Goal: Book appointment/travel/reservation

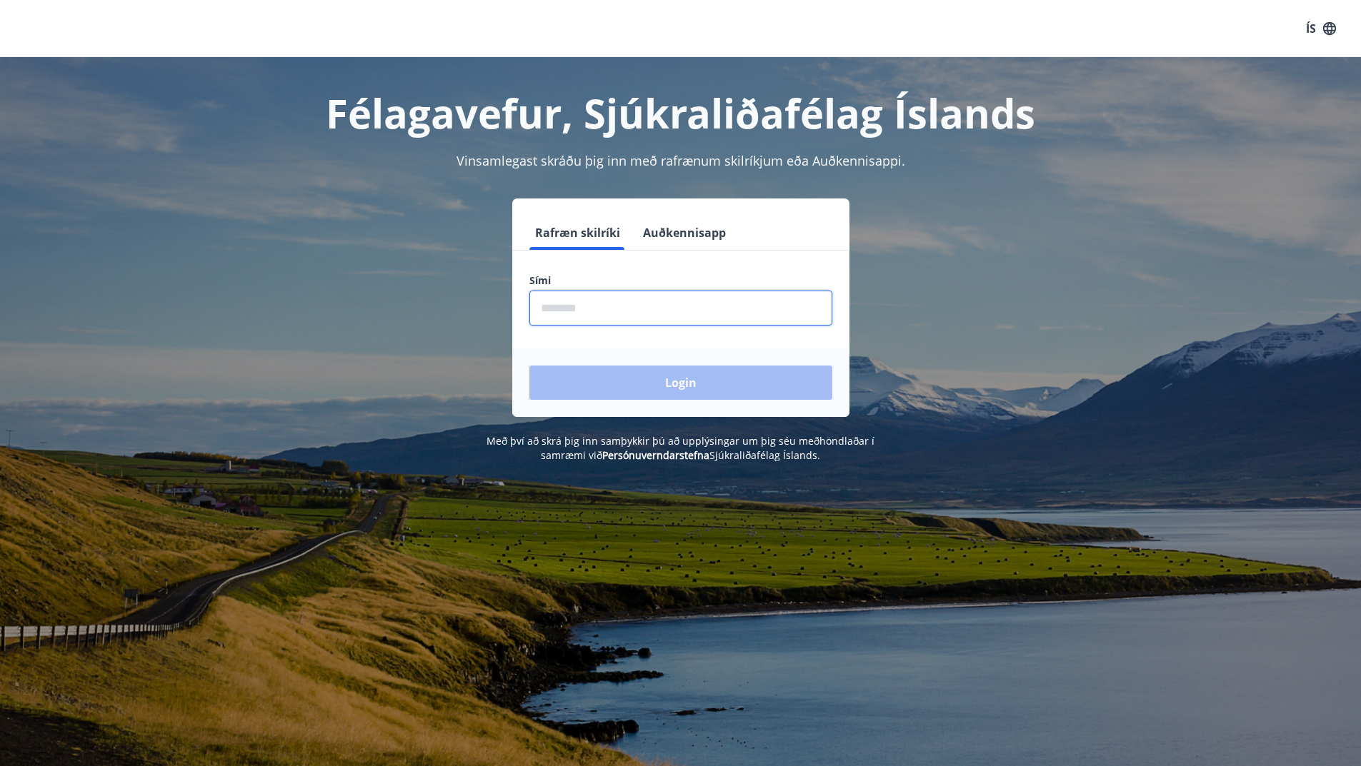
click at [574, 306] on input "phone" at bounding box center [680, 308] width 303 height 35
type input "********"
click at [658, 379] on button "Login" at bounding box center [680, 383] width 303 height 34
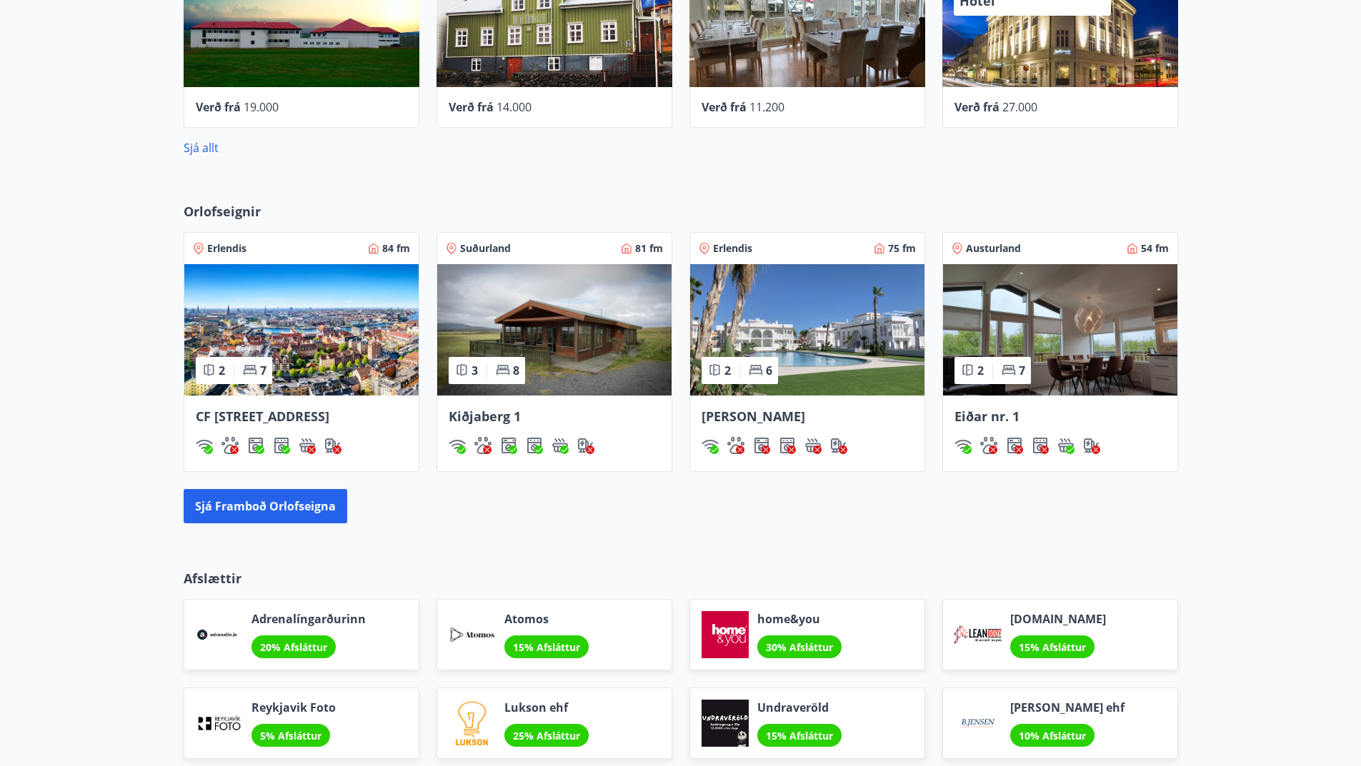
scroll to position [786, 0]
click at [846, 339] on img at bounding box center [807, 329] width 234 height 131
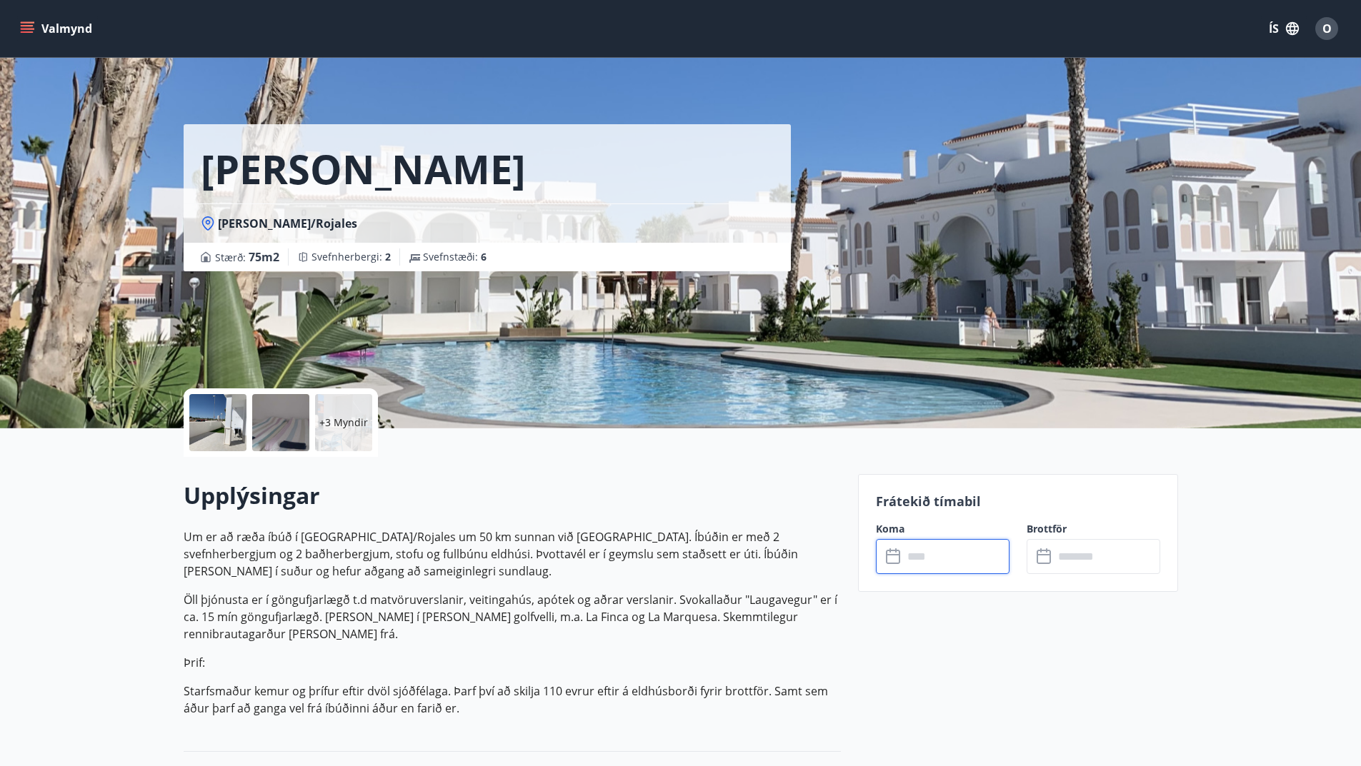
click at [959, 560] on input "text" at bounding box center [956, 556] width 106 height 35
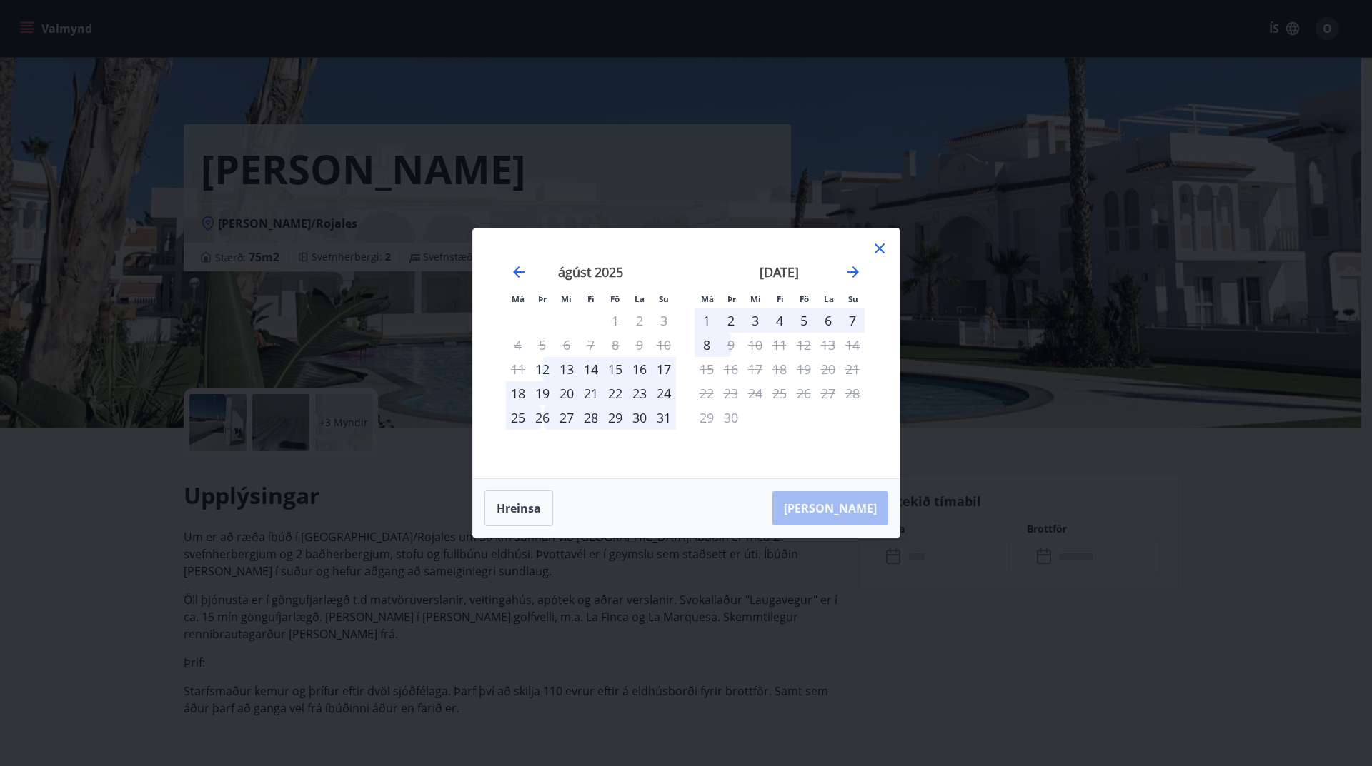
click at [515, 416] on div "25" at bounding box center [518, 418] width 24 height 24
click at [514, 415] on div "25" at bounding box center [518, 418] width 24 height 24
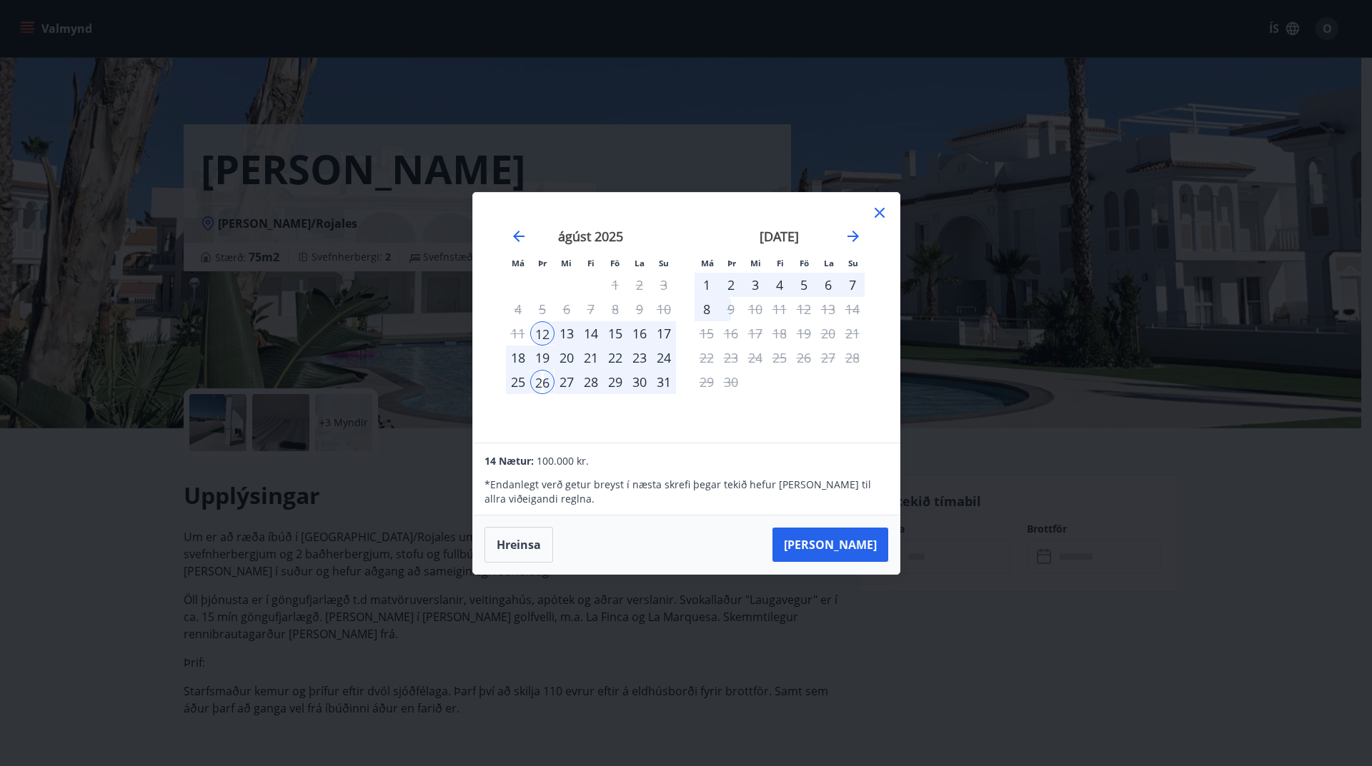
click at [516, 385] on div "25" at bounding box center [518, 382] width 24 height 24
click at [634, 355] on div "23" at bounding box center [639, 358] width 24 height 24
click at [638, 359] on div "23" at bounding box center [639, 358] width 24 height 24
drag, startPoint x: 537, startPoint y: 330, endPoint x: 570, endPoint y: 344, distance: 35.6
click at [569, 345] on tbody "1 2 3 4 5 6 7 8 9 10 11 12 13 14 15 16 17 18 19 20 21 22 23 24 25 26 27 28 29 3…" at bounding box center [591, 333] width 170 height 121
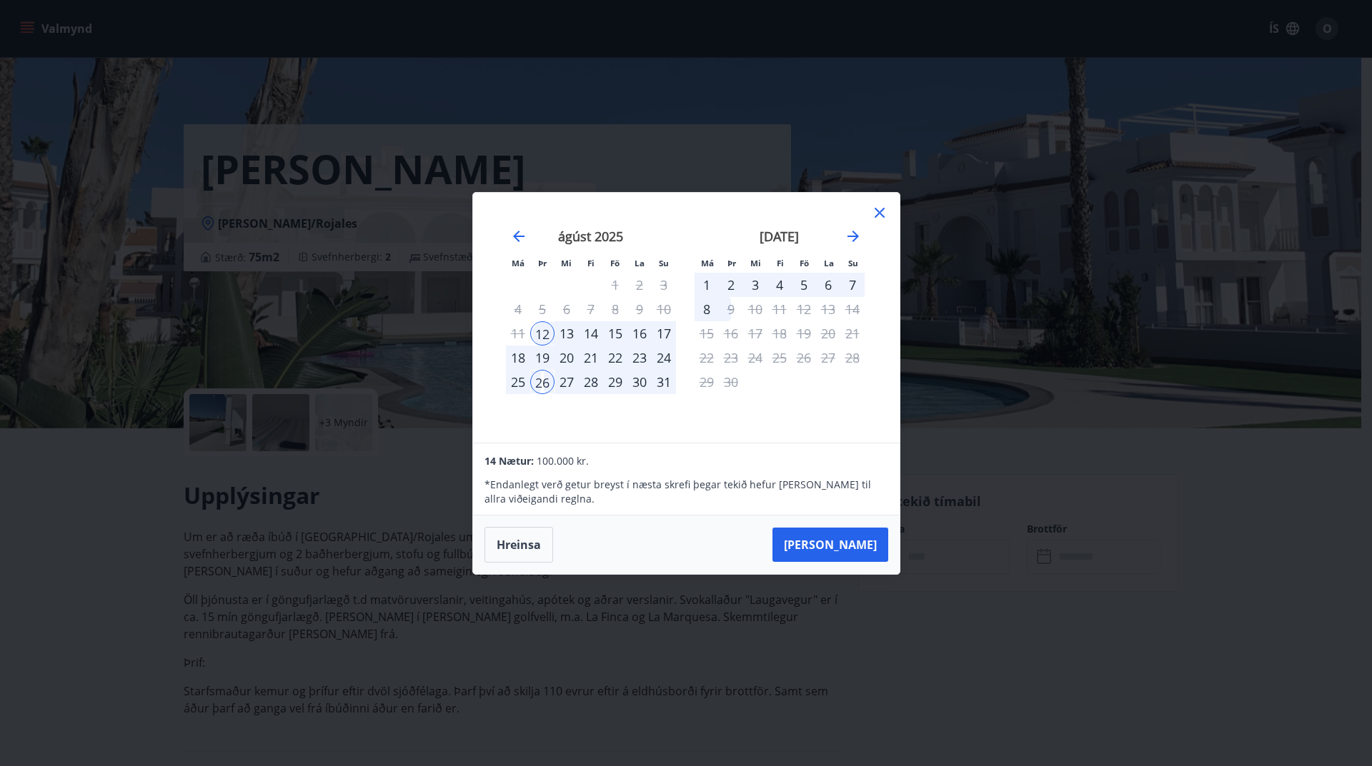
click at [632, 360] on div "23" at bounding box center [639, 358] width 24 height 24
click at [641, 357] on div "23" at bounding box center [639, 358] width 24 height 24
click at [639, 354] on div "23" at bounding box center [639, 358] width 24 height 24
click at [639, 353] on div "23" at bounding box center [639, 358] width 24 height 24
click at [639, 351] on div "23" at bounding box center [639, 358] width 24 height 24
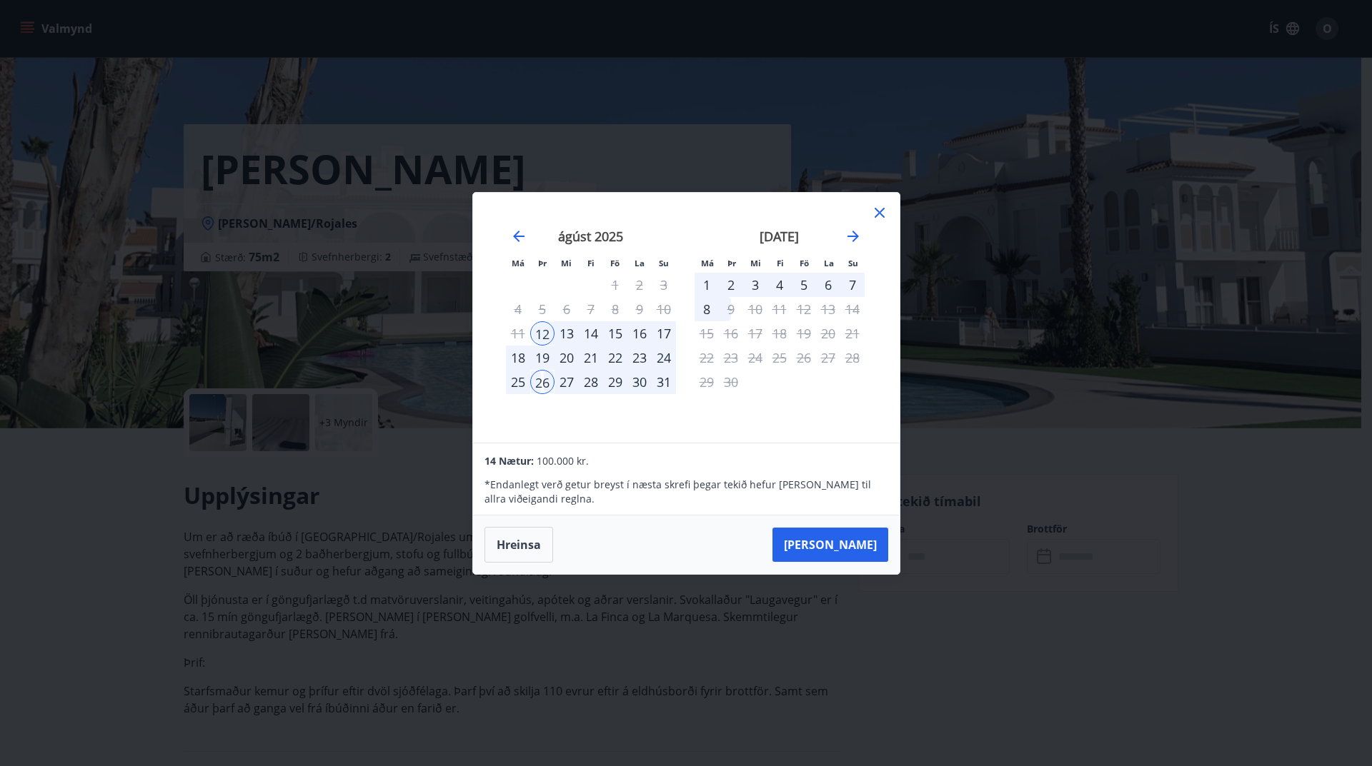
click at [850, 286] on div "7" at bounding box center [852, 285] width 24 height 24
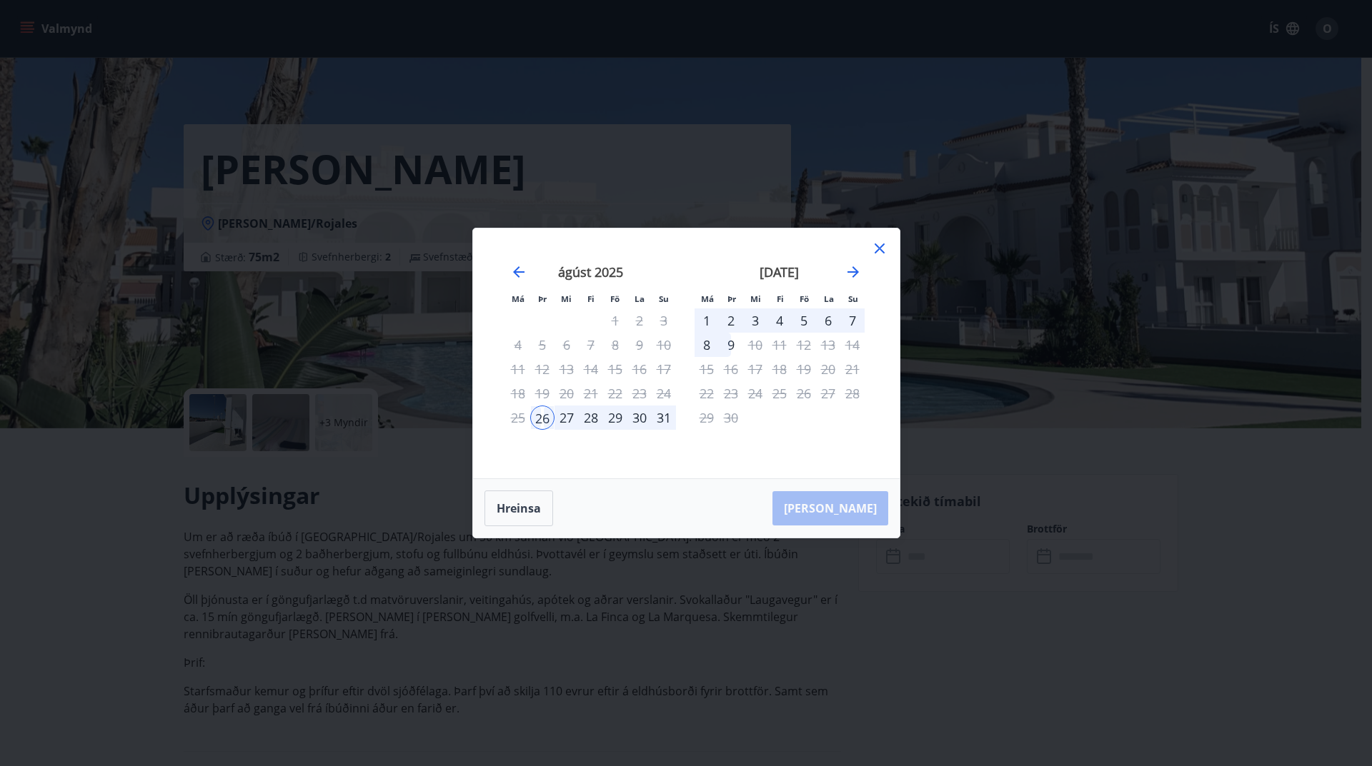
click at [849, 320] on div "7" at bounding box center [852, 321] width 24 height 24
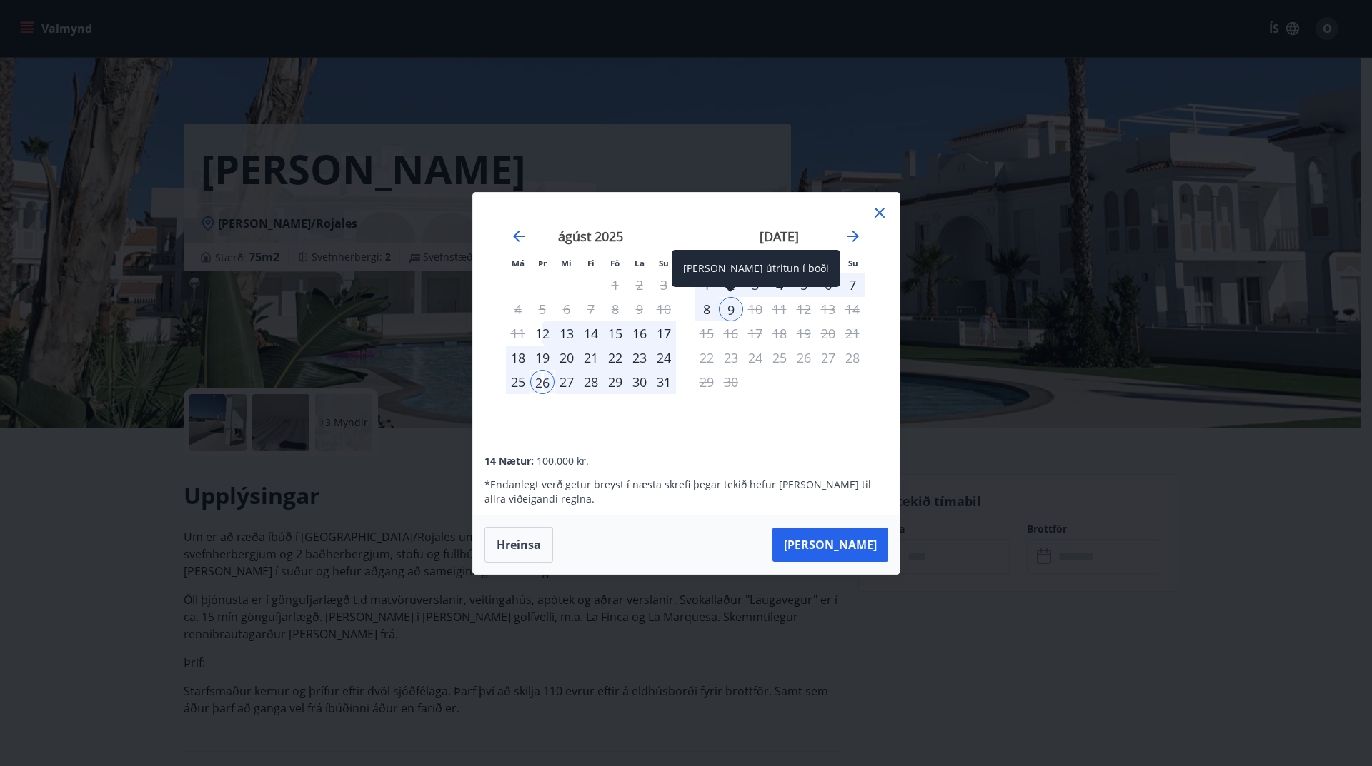
click at [727, 314] on div "9" at bounding box center [731, 309] width 24 height 24
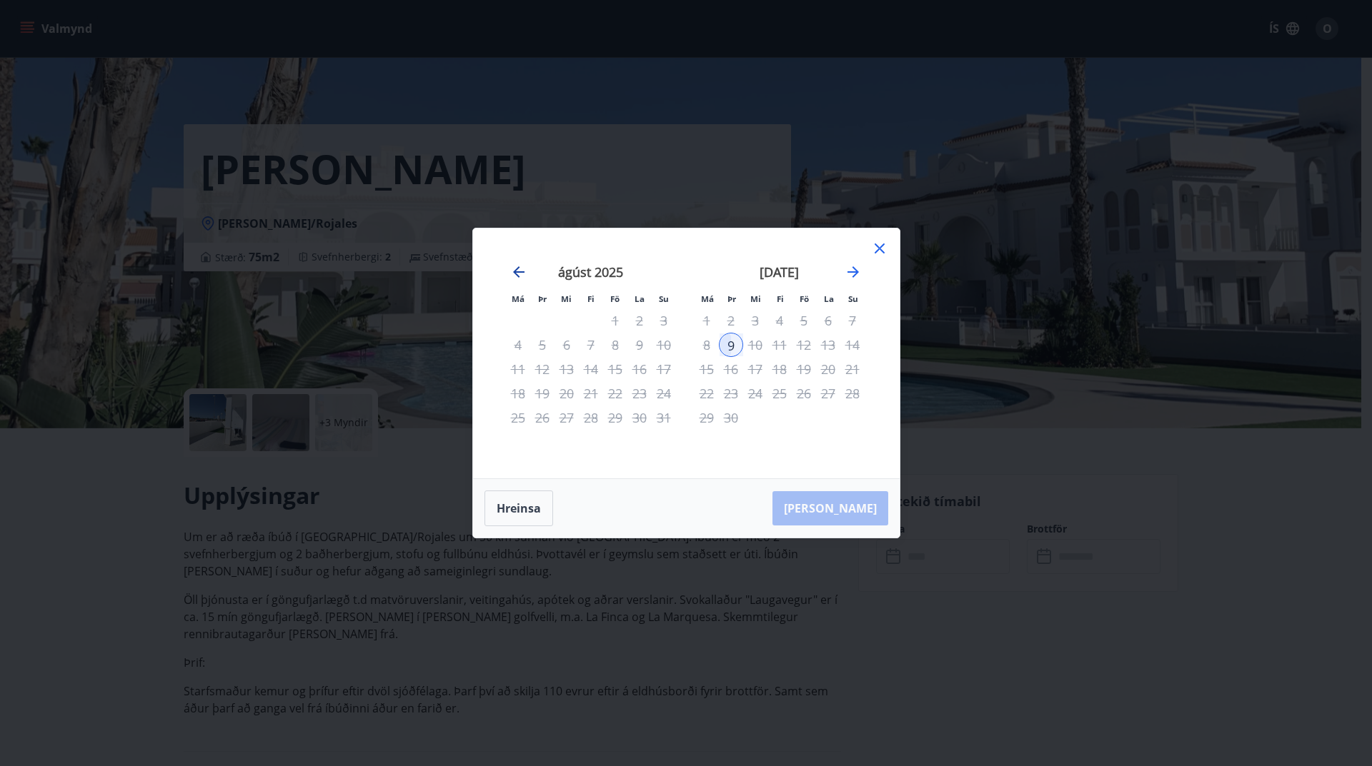
click at [516, 272] on icon "Move backward to switch to the previous month." at bounding box center [518, 271] width 11 height 11
click at [854, 274] on icon "Move forward to switch to the next month." at bounding box center [852, 272] width 17 height 17
click at [853, 271] on icon "Move forward to switch to the next month." at bounding box center [852, 272] width 17 height 17
click at [851, 270] on icon "Move forward to switch to the next month." at bounding box center [852, 272] width 17 height 17
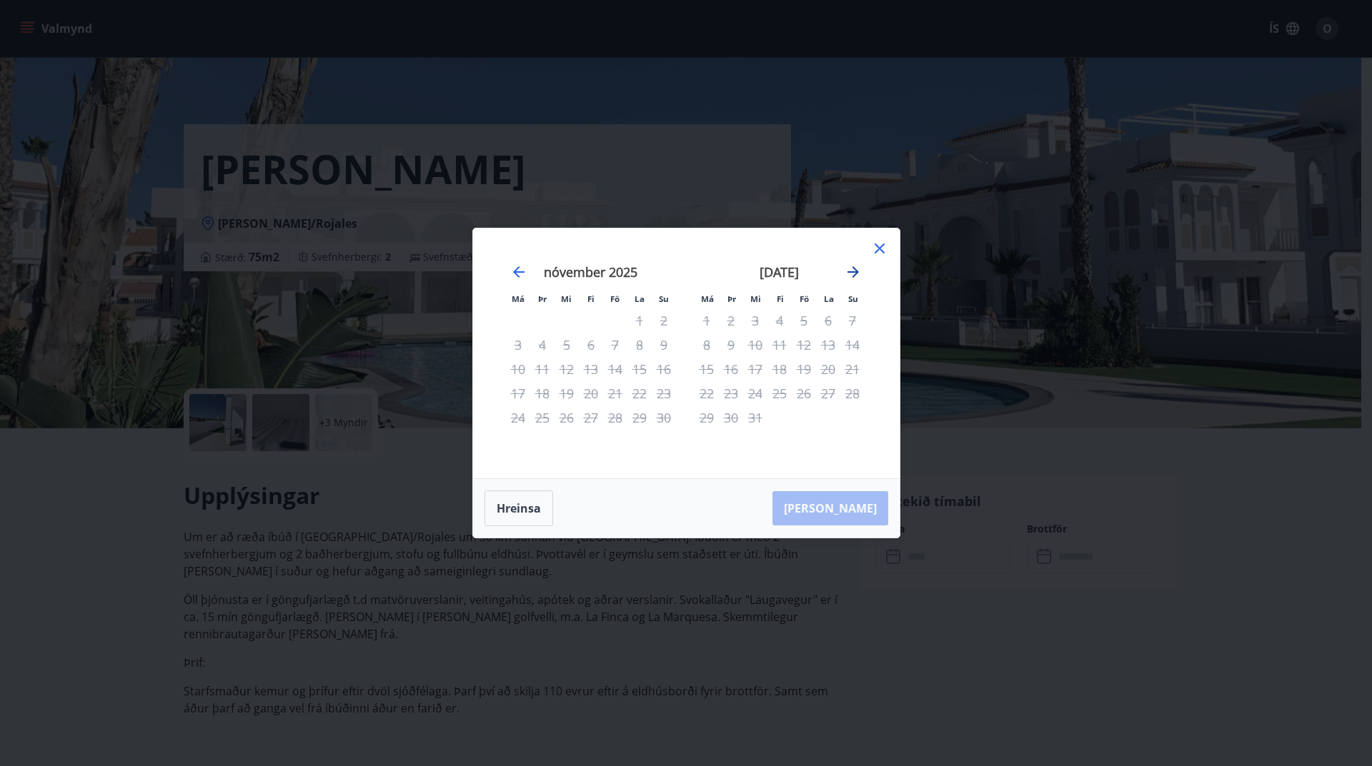
click at [851, 269] on icon "Move forward to switch to the next month." at bounding box center [852, 272] width 17 height 17
click at [876, 247] on icon at bounding box center [879, 248] width 17 height 17
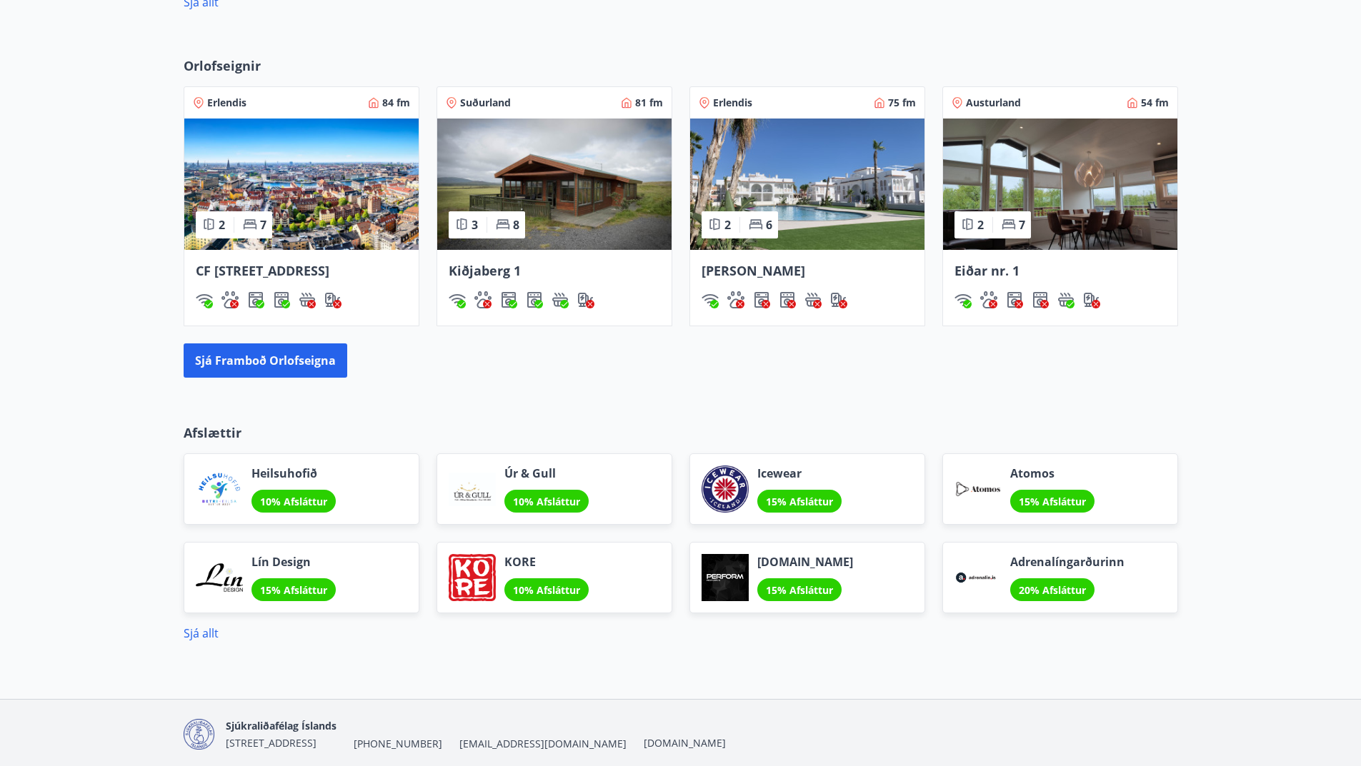
scroll to position [1002, 0]
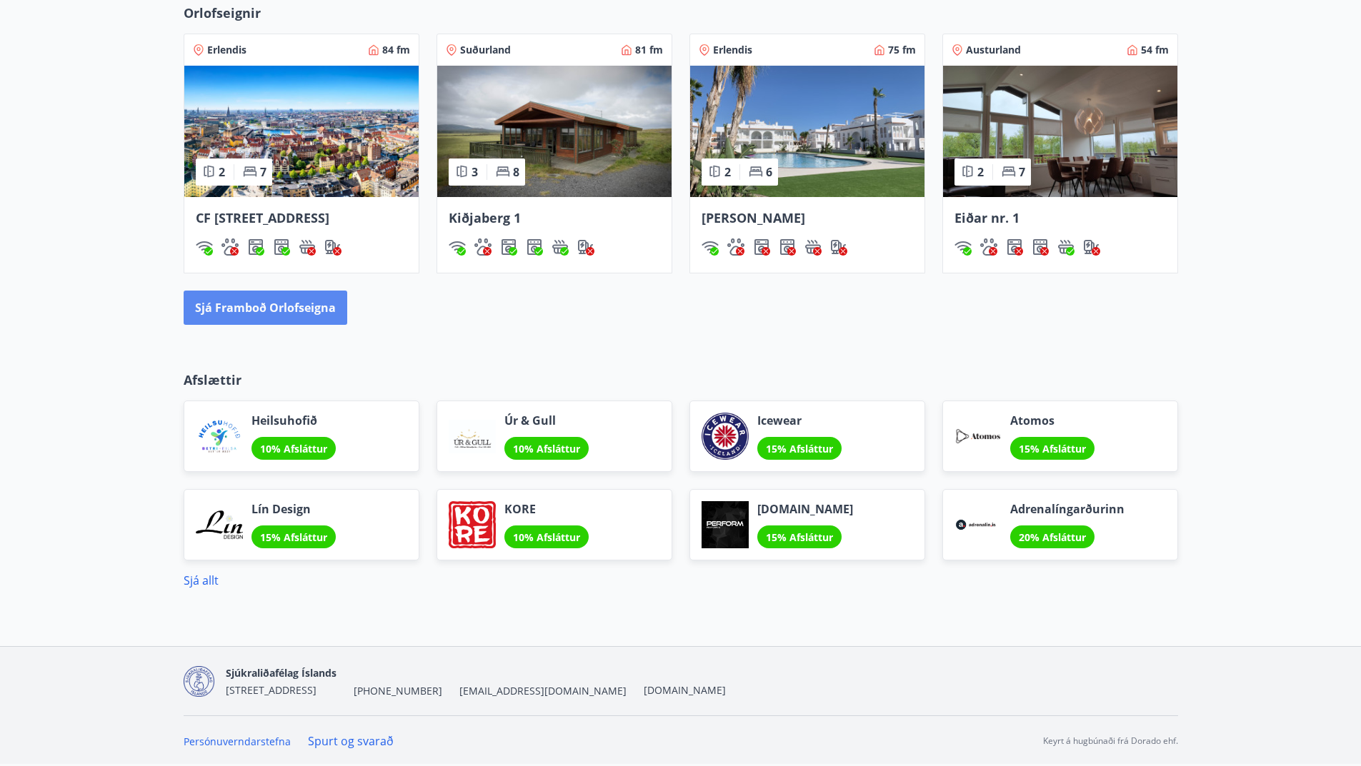
click at [280, 308] on button "Sjá framboð orlofseigna" at bounding box center [266, 308] width 164 height 34
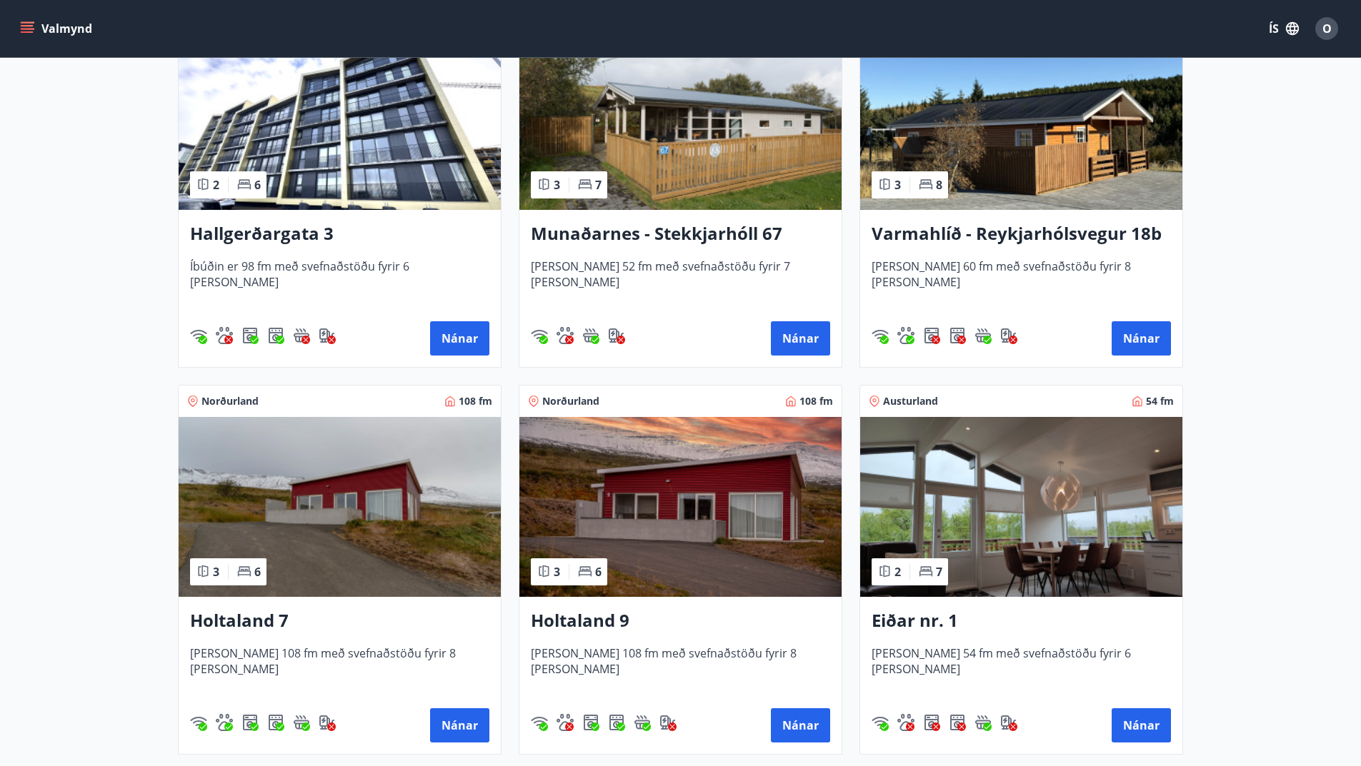
scroll to position [1500, 0]
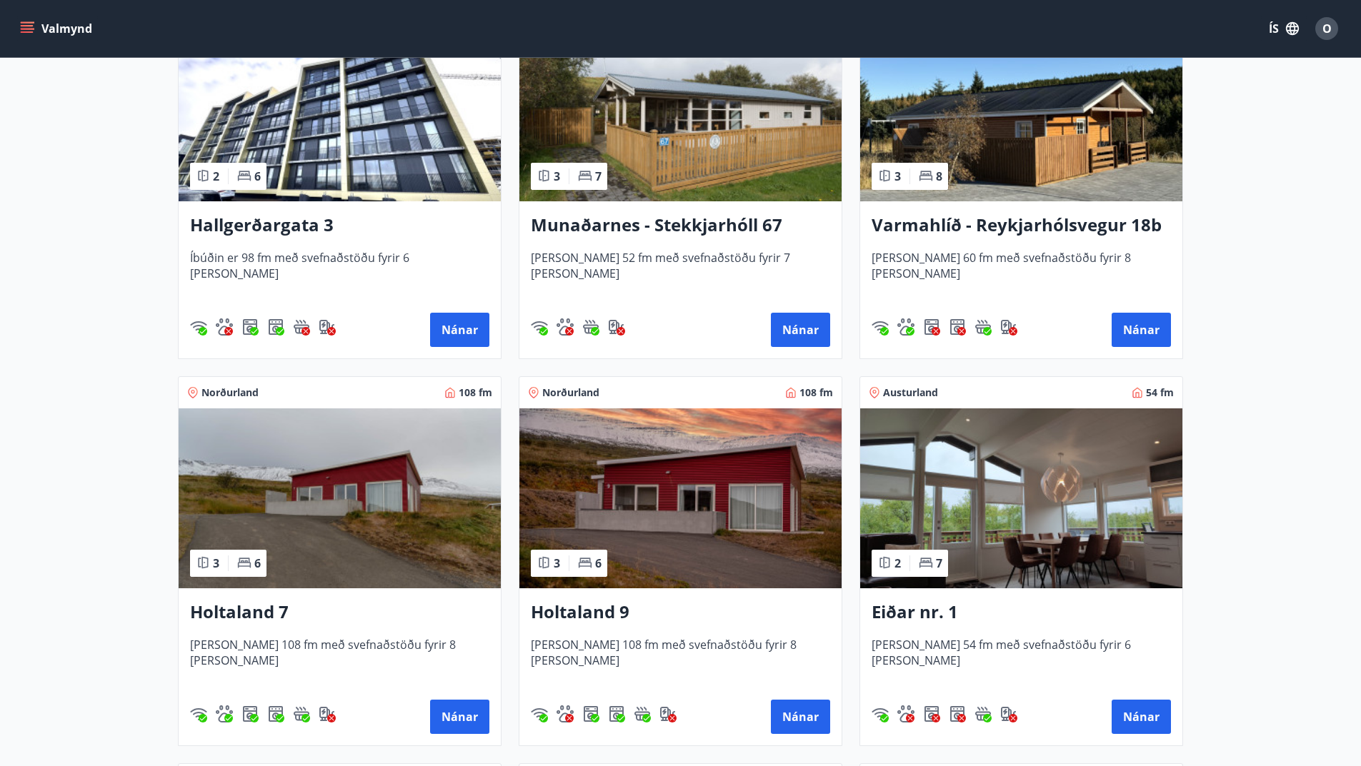
click at [582, 226] on h3 "Munaðarnes - Stekkjarhóll 67" at bounding box center [680, 226] width 299 height 26
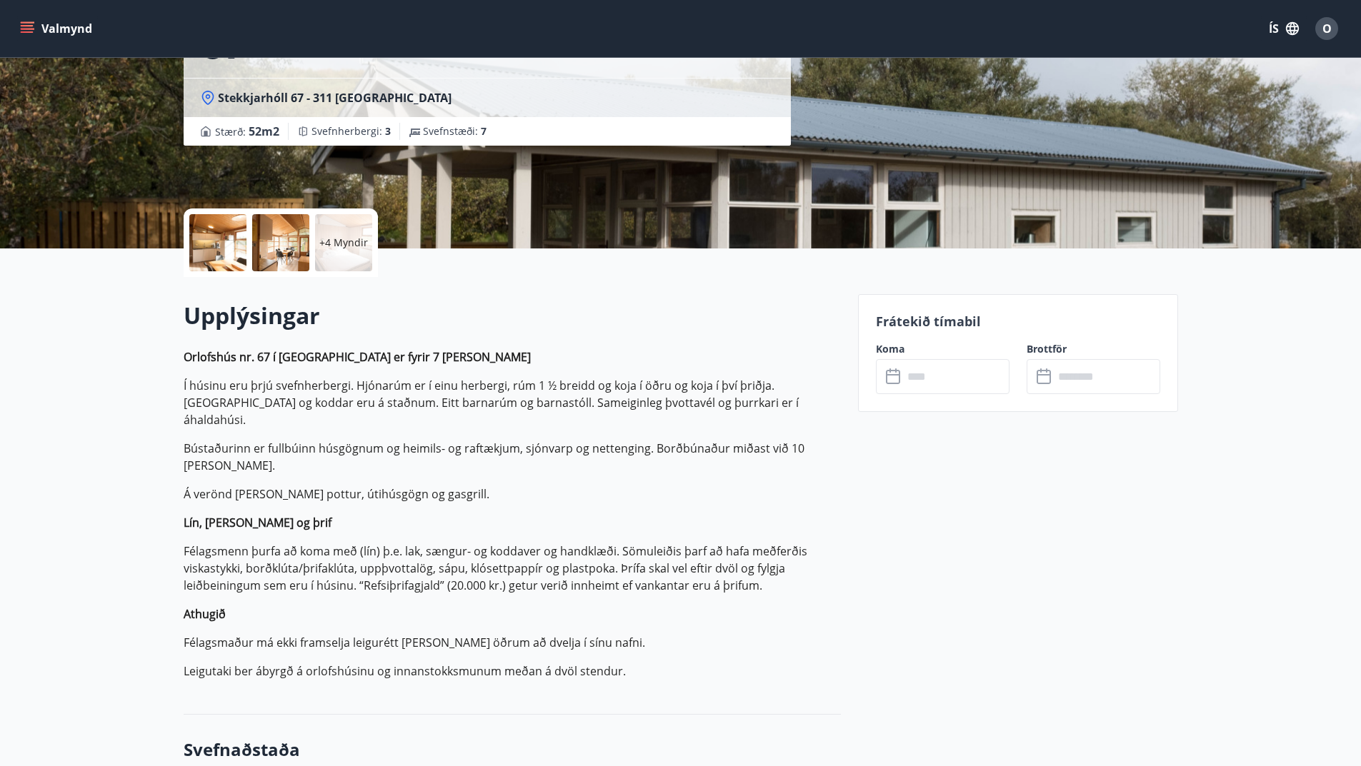
scroll to position [286, 0]
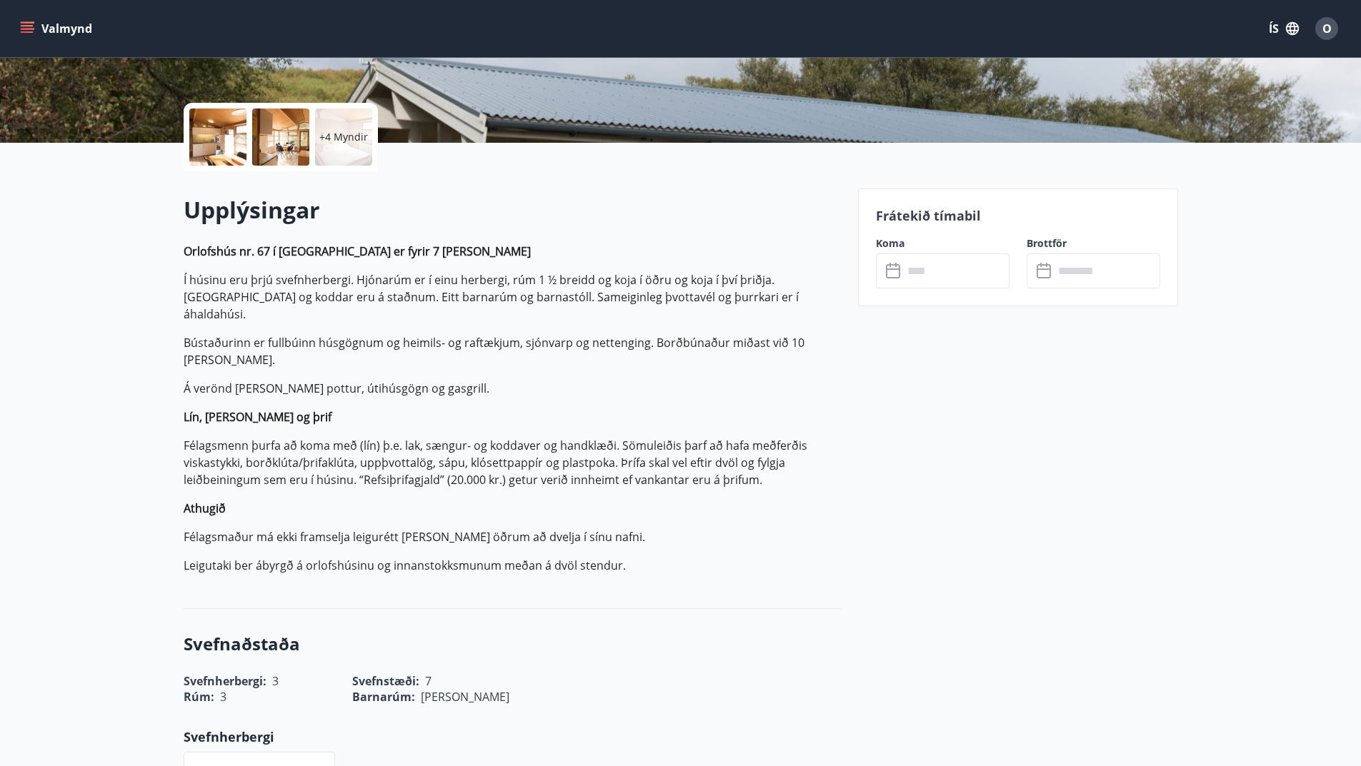
click at [909, 273] on input "text" at bounding box center [956, 271] width 106 height 35
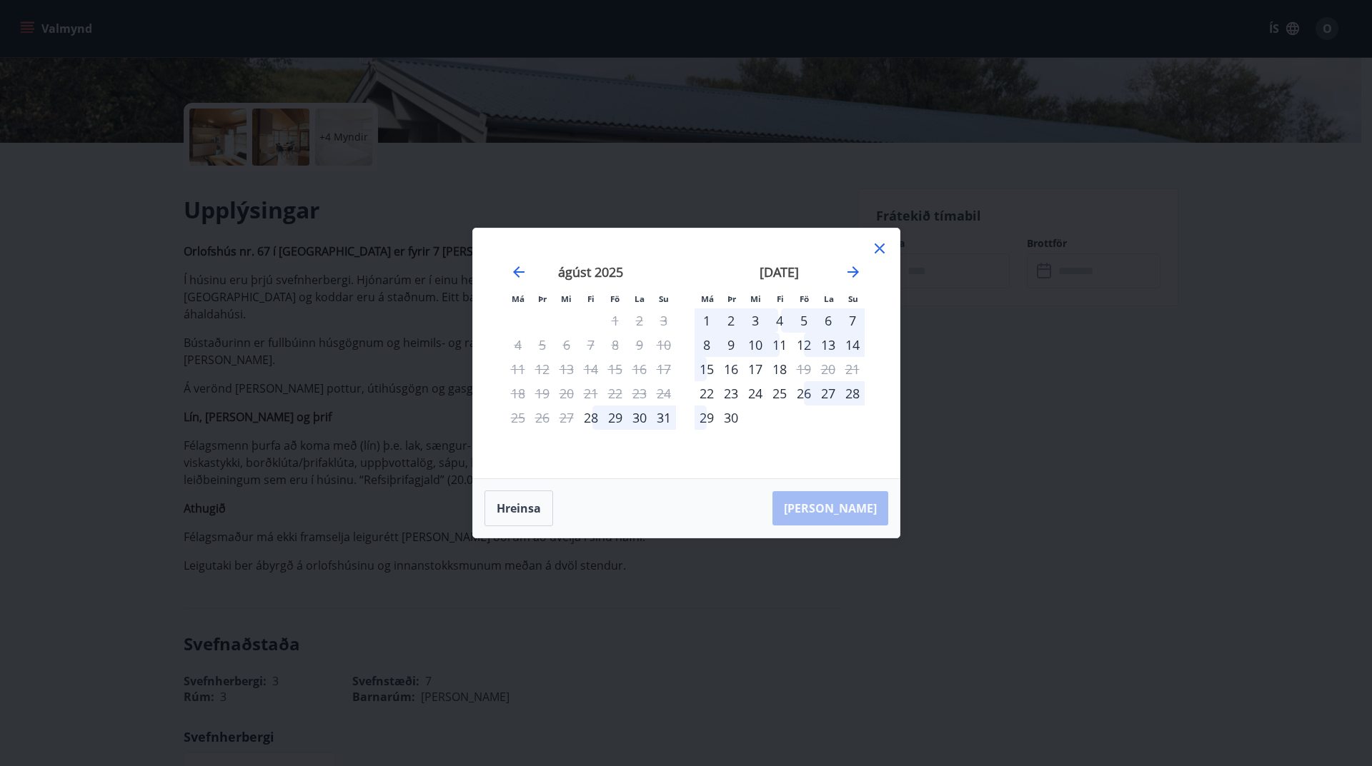
click at [613, 419] on div "29" at bounding box center [615, 418] width 24 height 24
click at [706, 321] on div "1" at bounding box center [706, 321] width 24 height 24
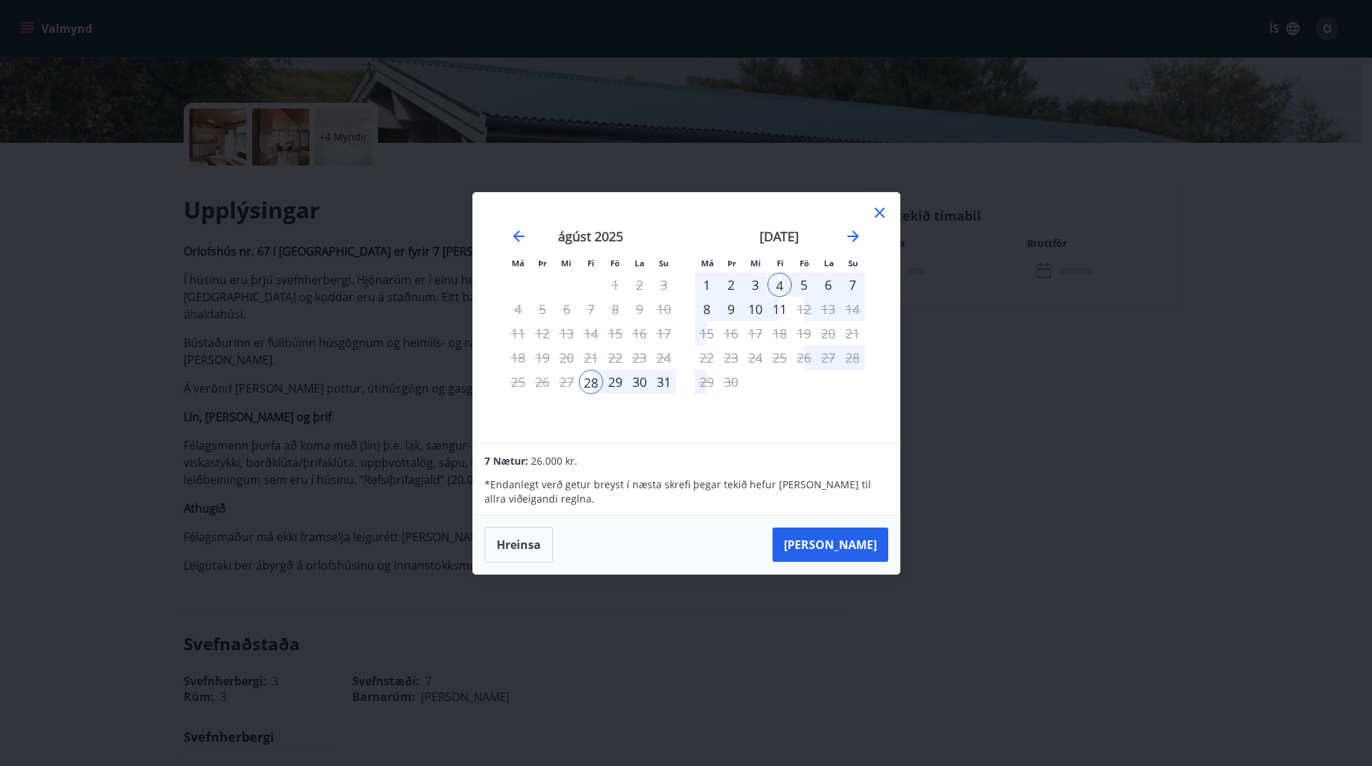
click at [880, 215] on icon at bounding box center [879, 212] width 17 height 17
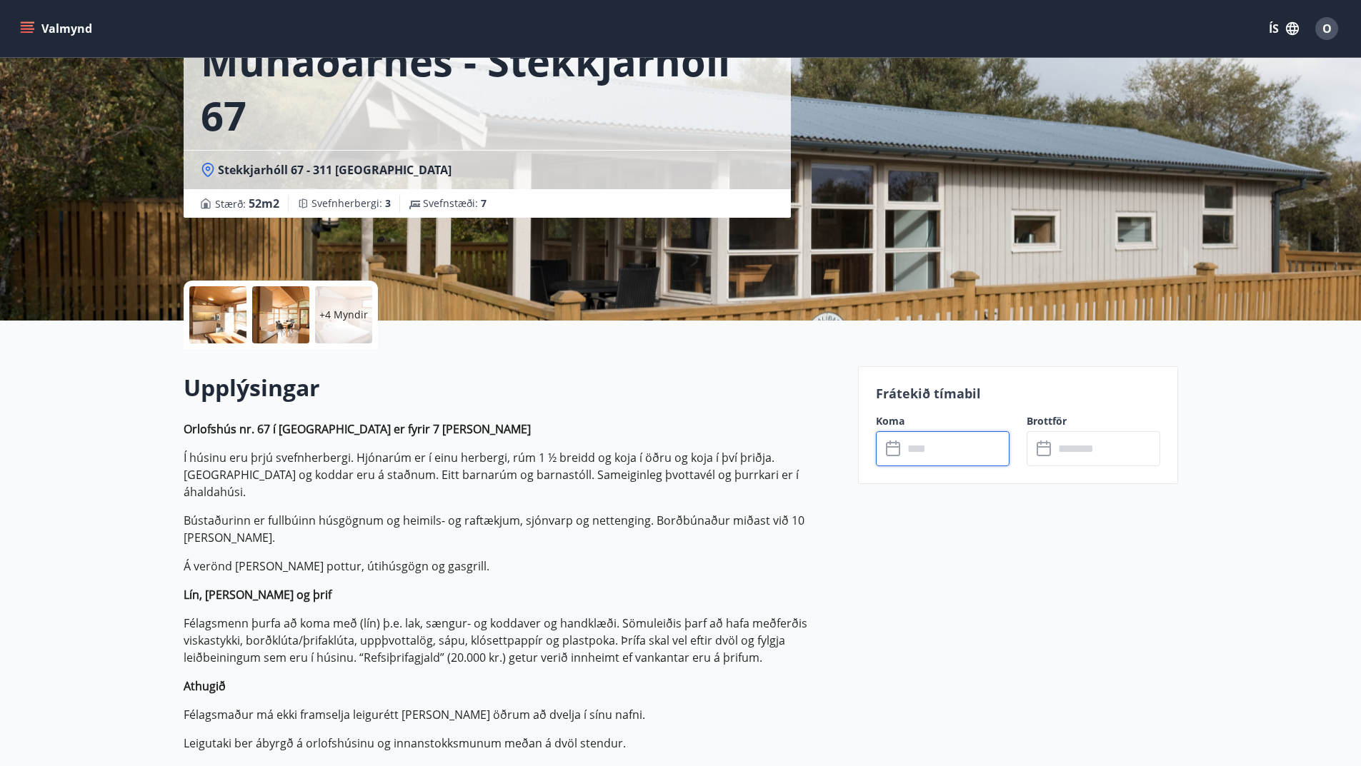
scroll to position [0, 0]
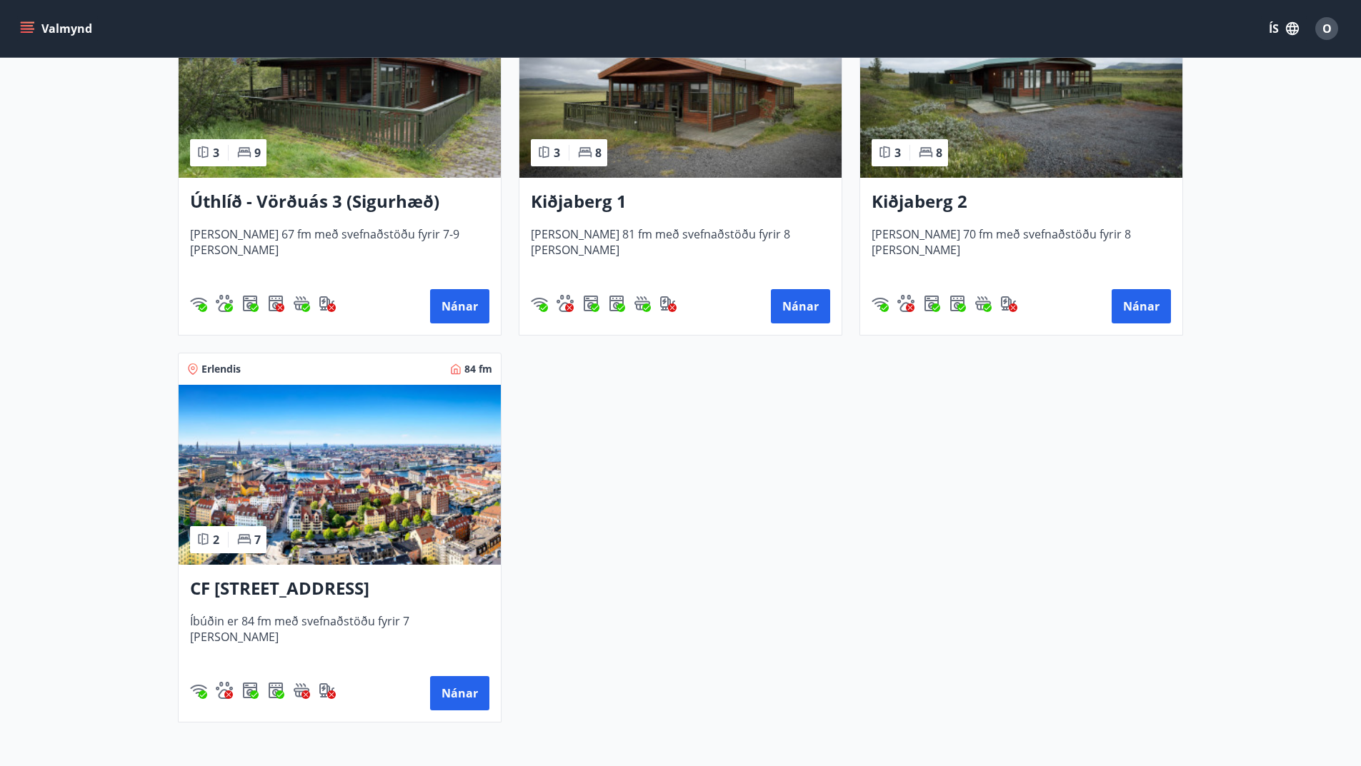
scroll to position [2443, 0]
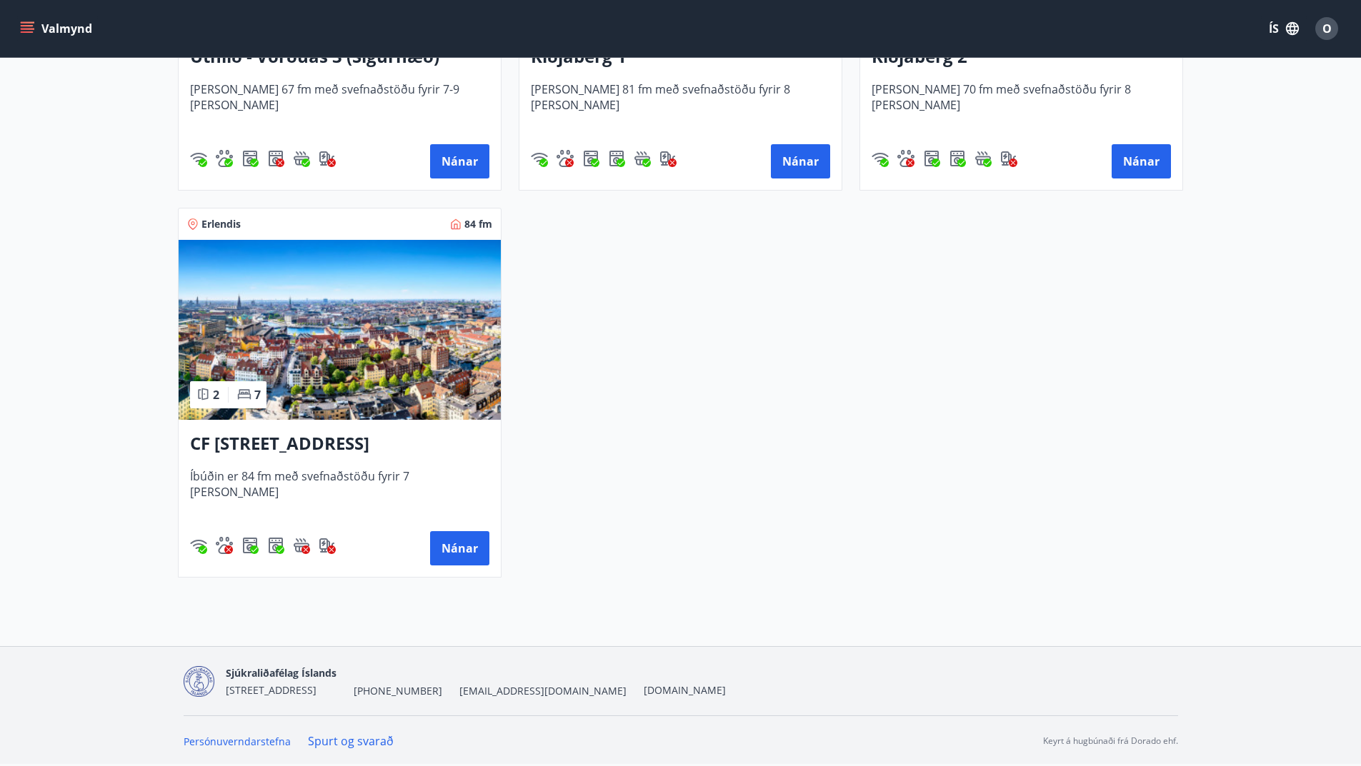
click at [277, 446] on h3 "CF Møllers Allé 34, Kaupmannahöfn" at bounding box center [339, 444] width 299 height 26
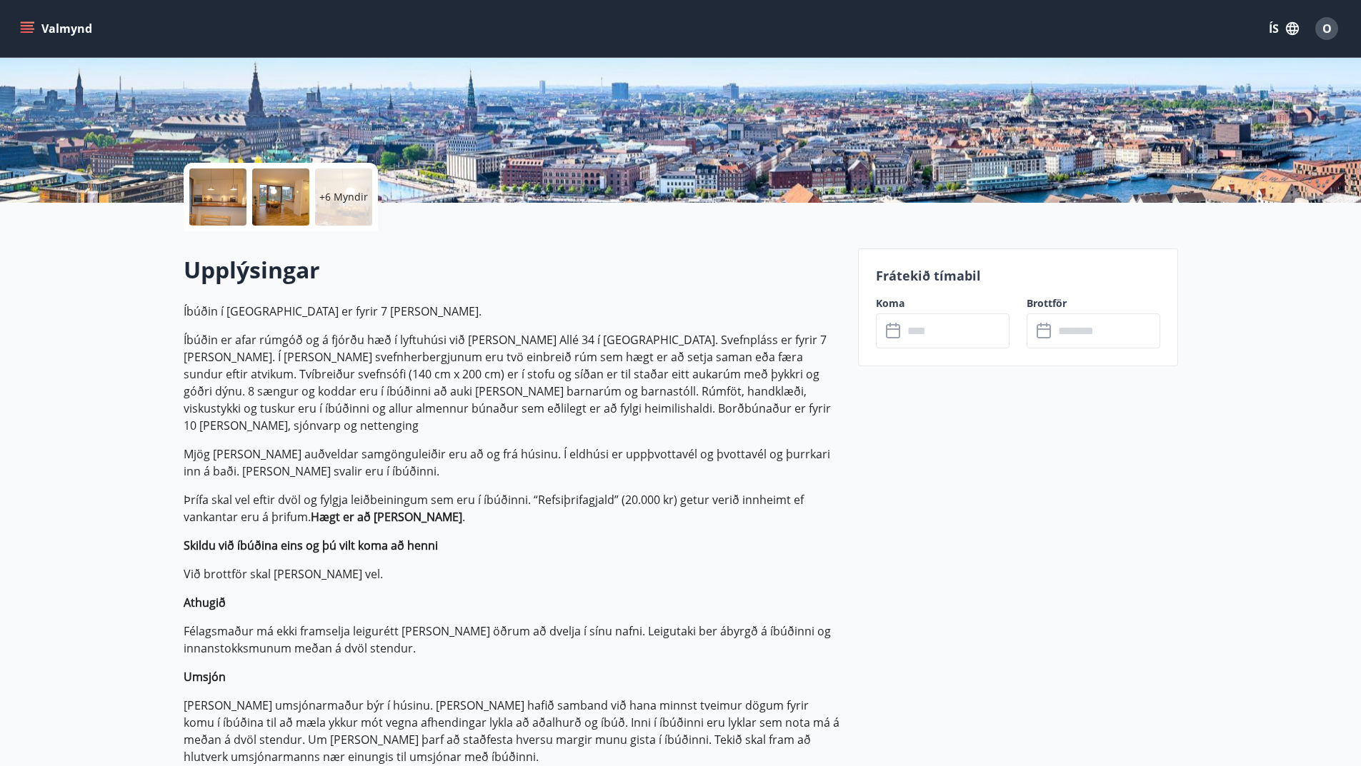
scroll to position [286, 0]
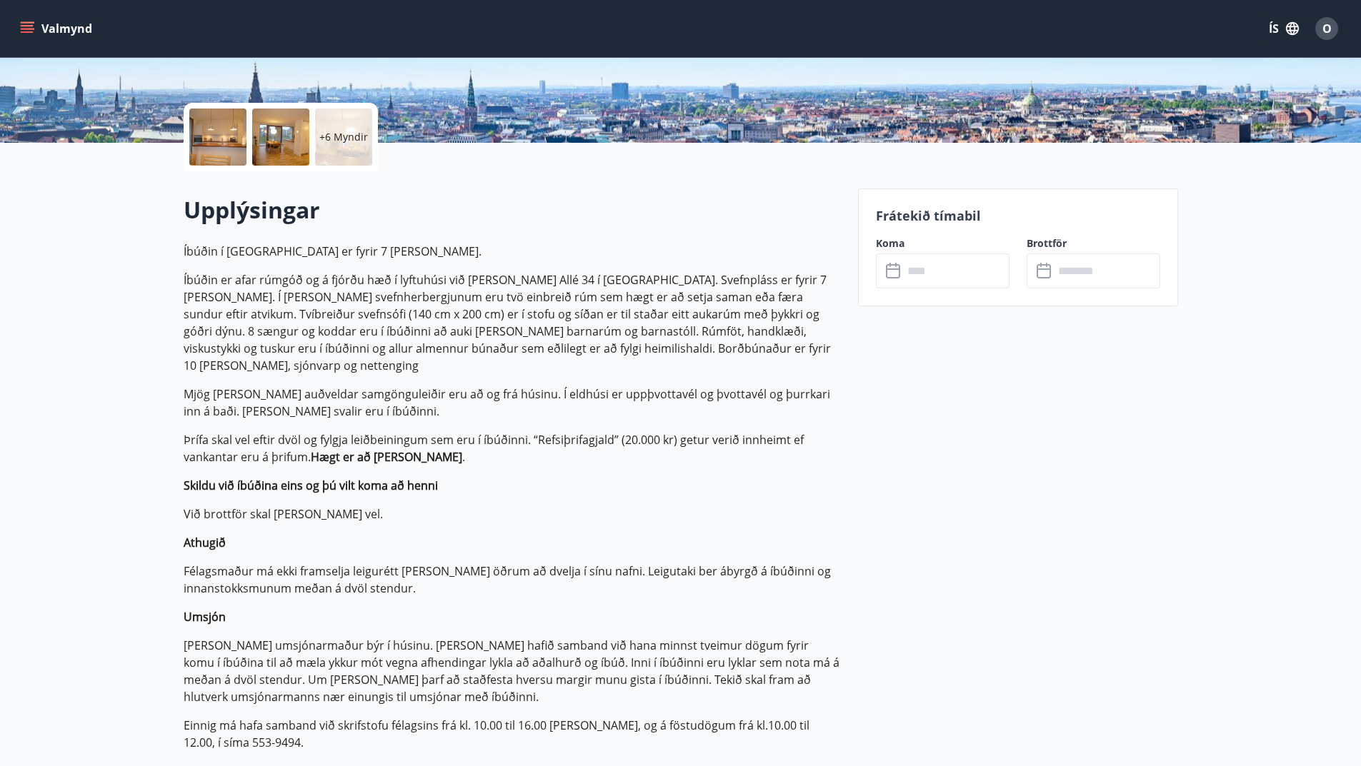
click at [890, 271] on icon at bounding box center [894, 271] width 17 height 17
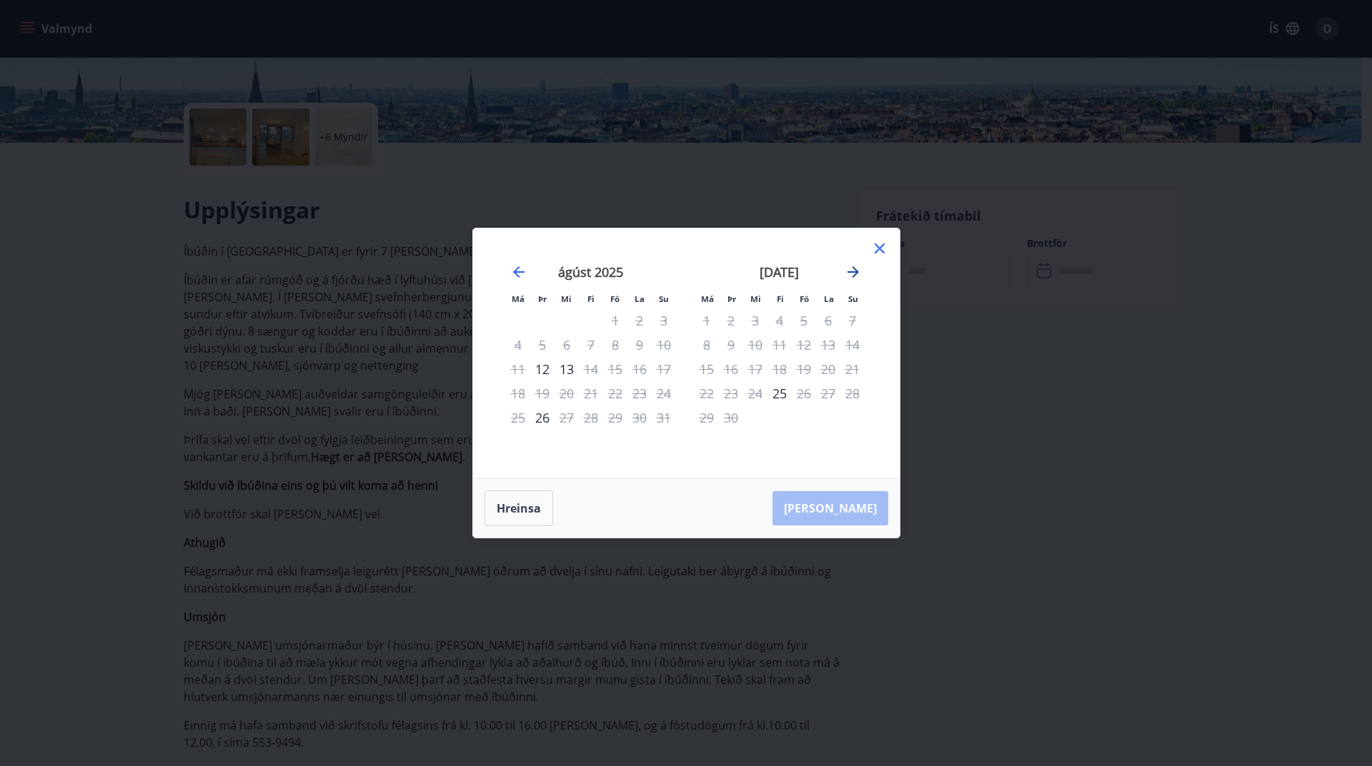
click at [854, 271] on icon "Move forward to switch to the next month." at bounding box center [852, 271] width 11 height 11
click at [661, 394] on div "28" at bounding box center [663, 393] width 24 height 24
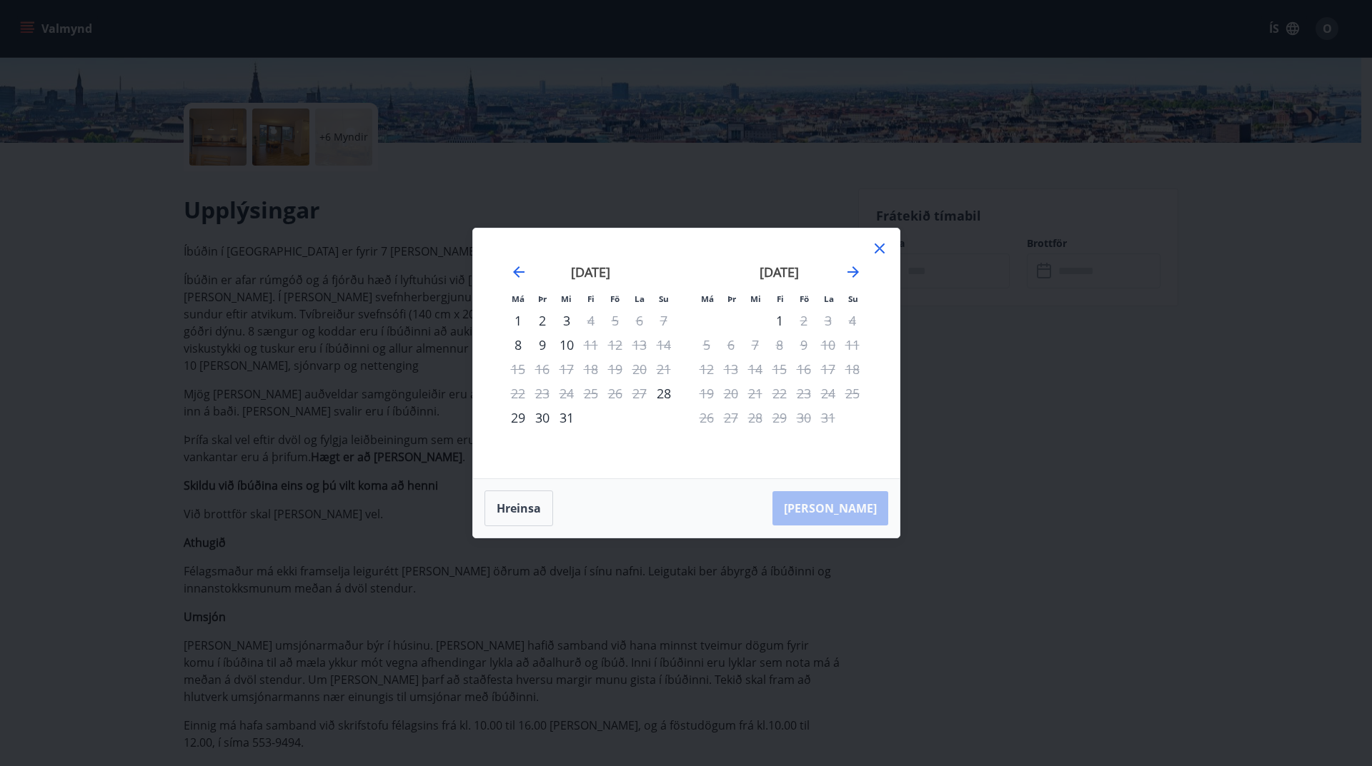
click at [779, 320] on div "1" at bounding box center [779, 321] width 24 height 24
click at [663, 393] on div "28" at bounding box center [663, 393] width 24 height 24
click at [666, 392] on div "28" at bounding box center [663, 393] width 24 height 24
click at [661, 393] on div "28" at bounding box center [663, 393] width 24 height 24
click at [773, 318] on div "1" at bounding box center [779, 321] width 24 height 24
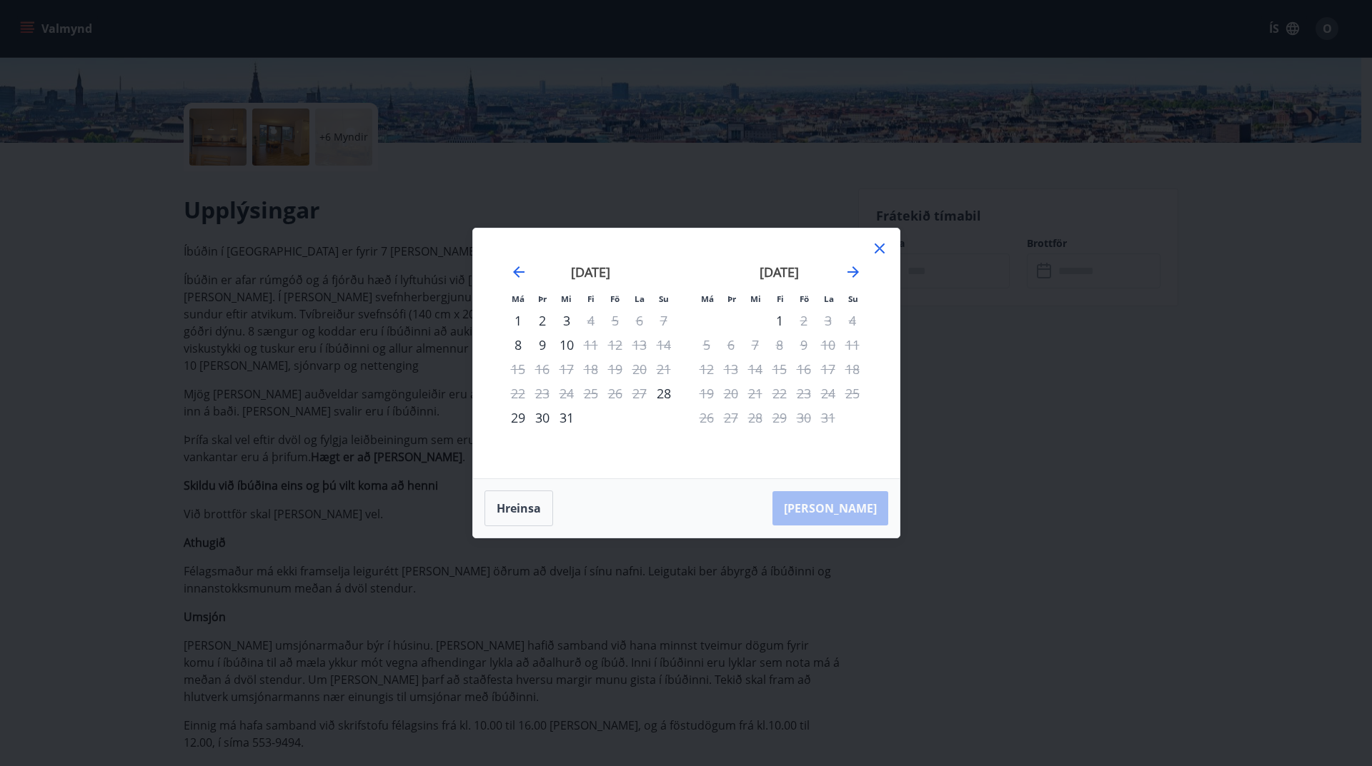
click at [779, 318] on div "1" at bounding box center [779, 321] width 24 height 24
click at [879, 246] on icon at bounding box center [879, 248] width 17 height 17
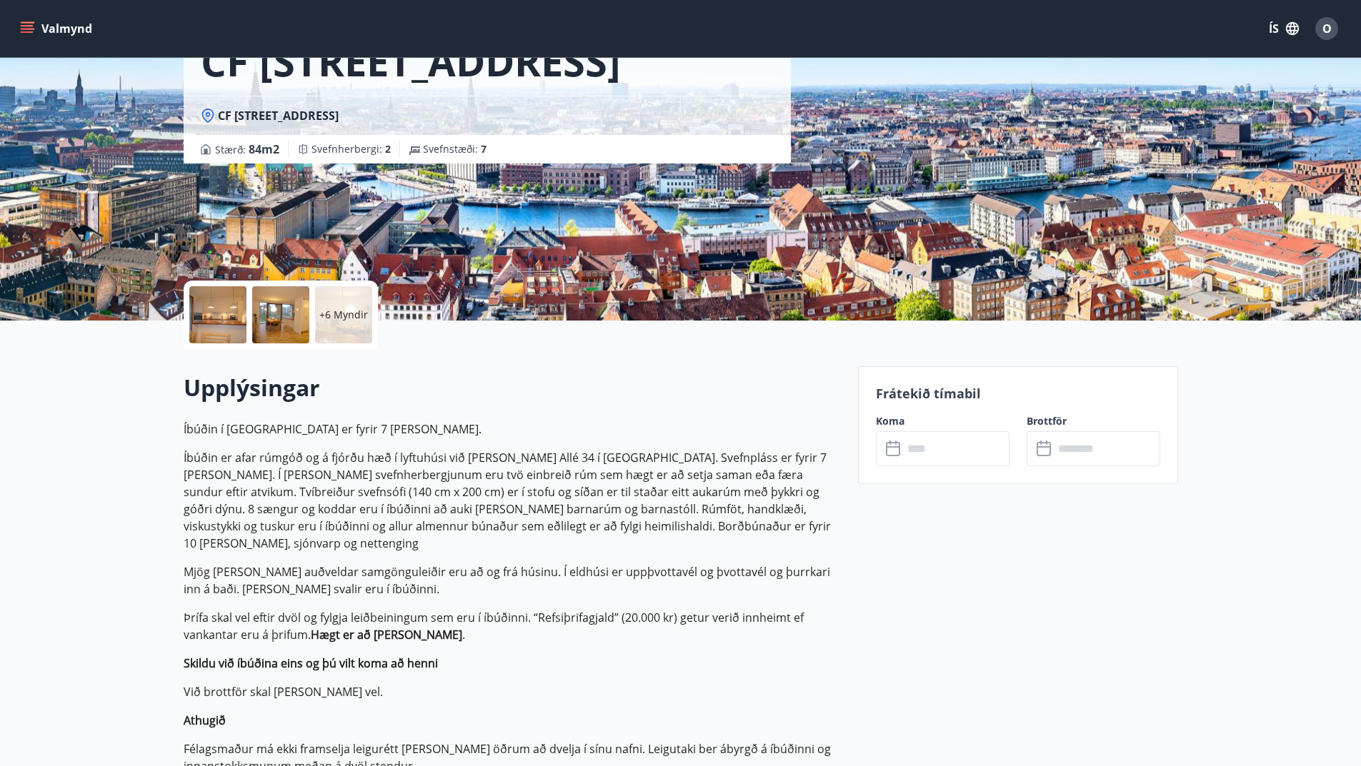
scroll to position [0, 0]
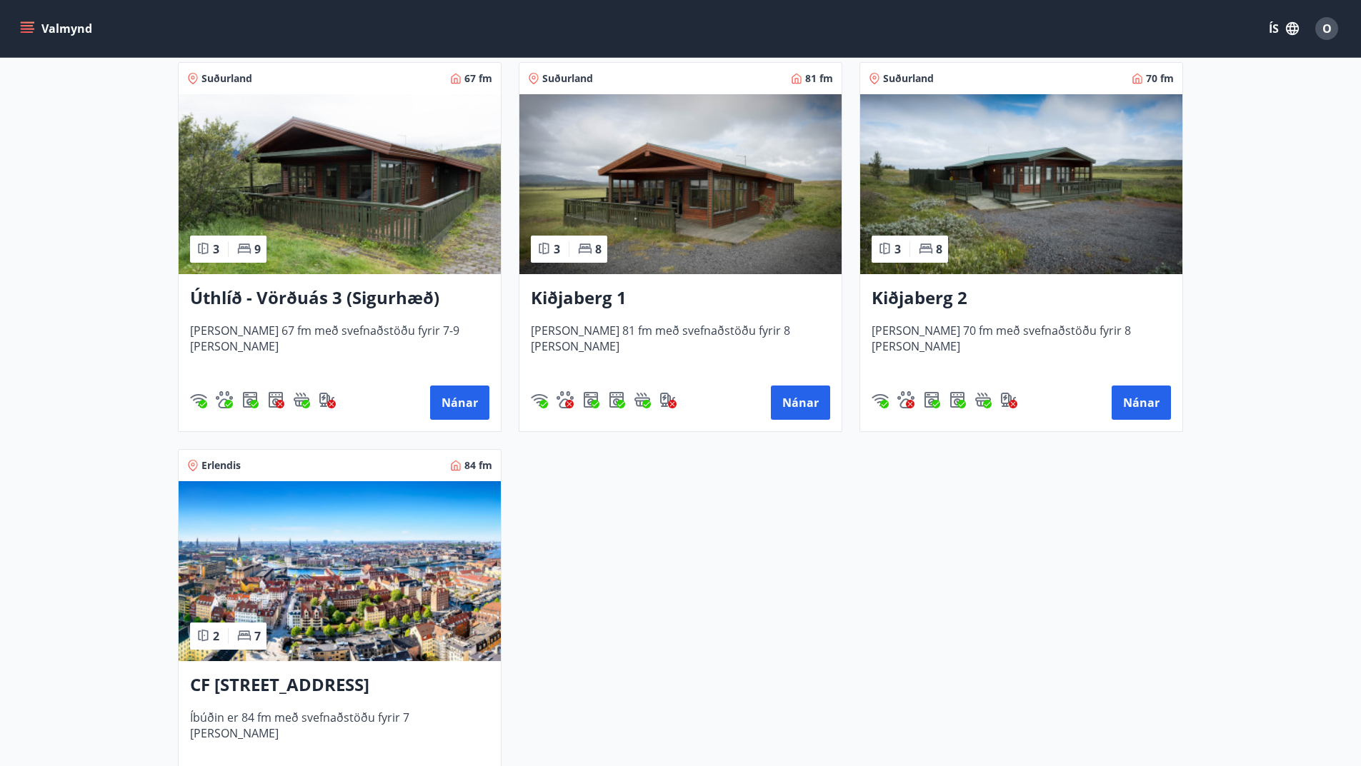
scroll to position [2157, 0]
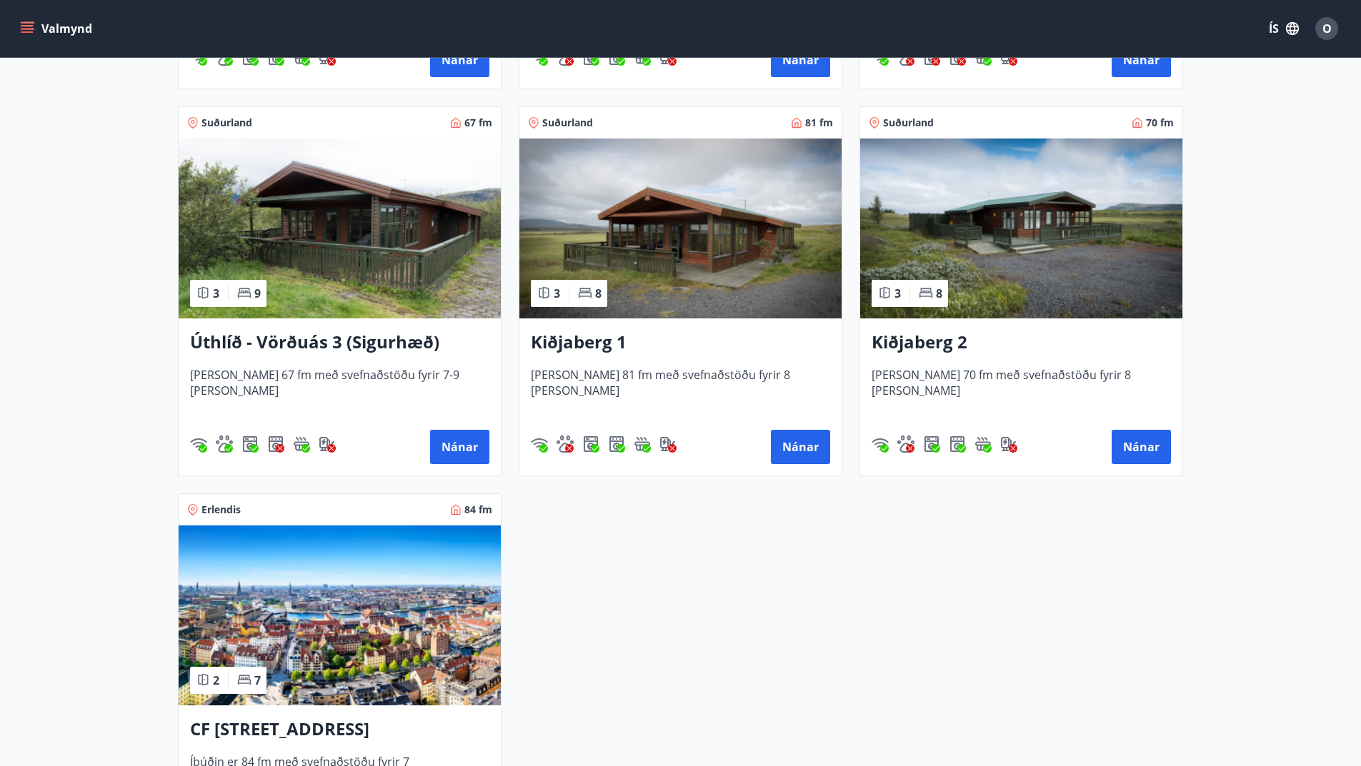
click at [561, 342] on h3 "Kiðjaberg 1" at bounding box center [680, 343] width 299 height 26
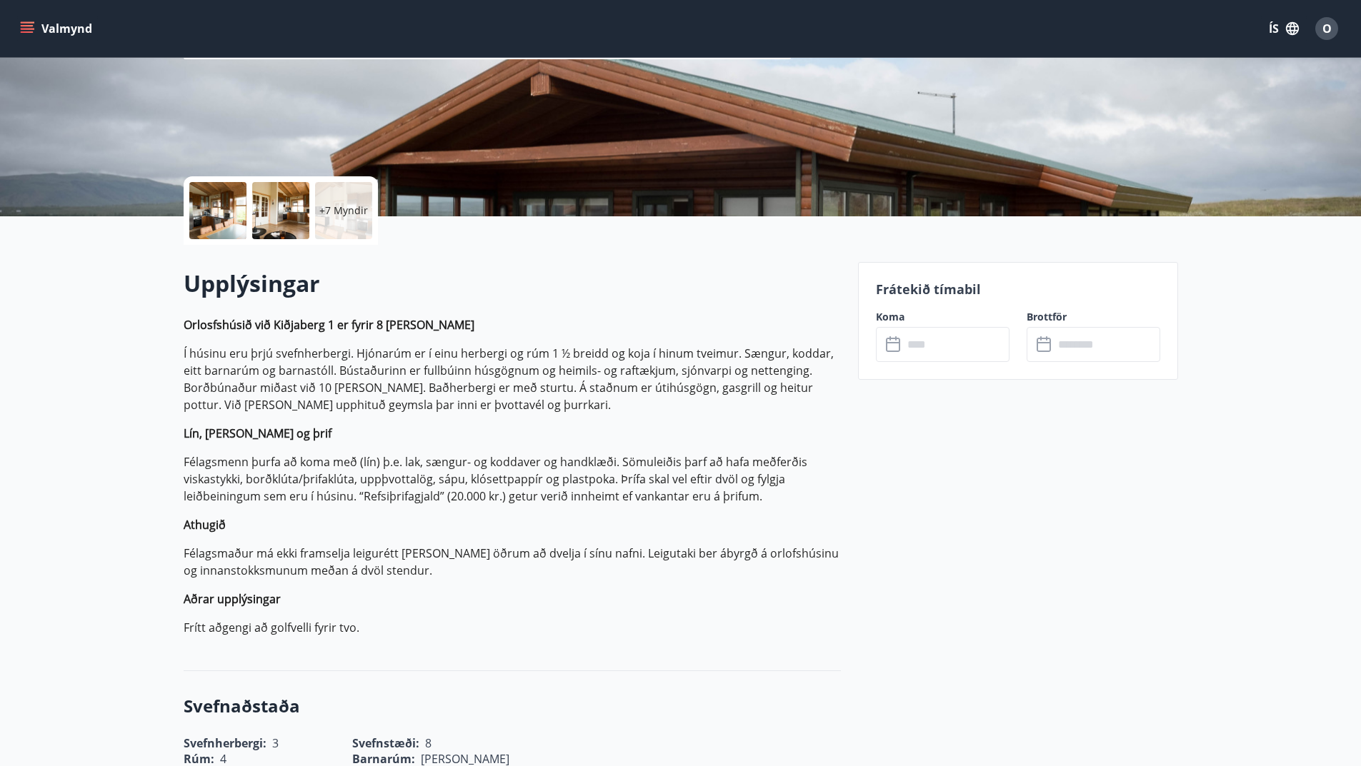
scroll to position [214, 0]
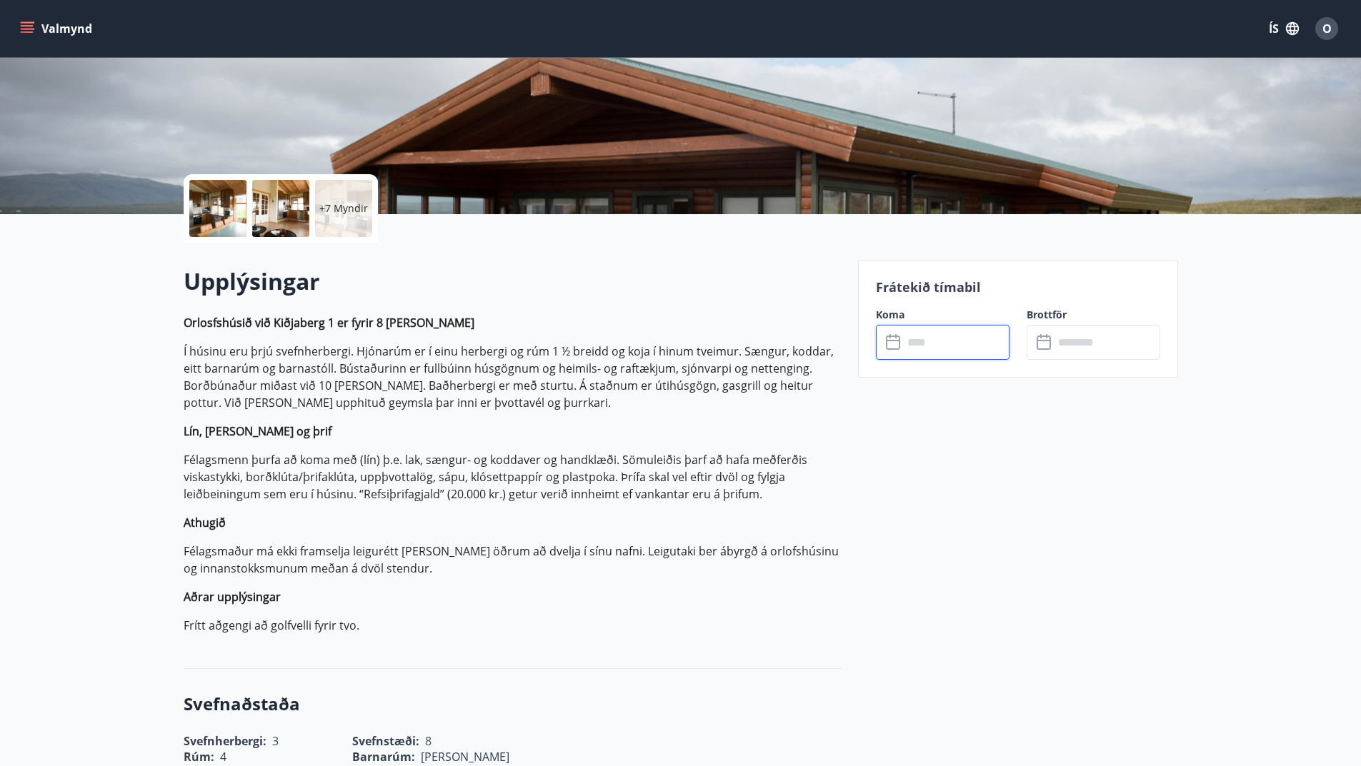
click at [945, 346] on input "text" at bounding box center [956, 342] width 106 height 35
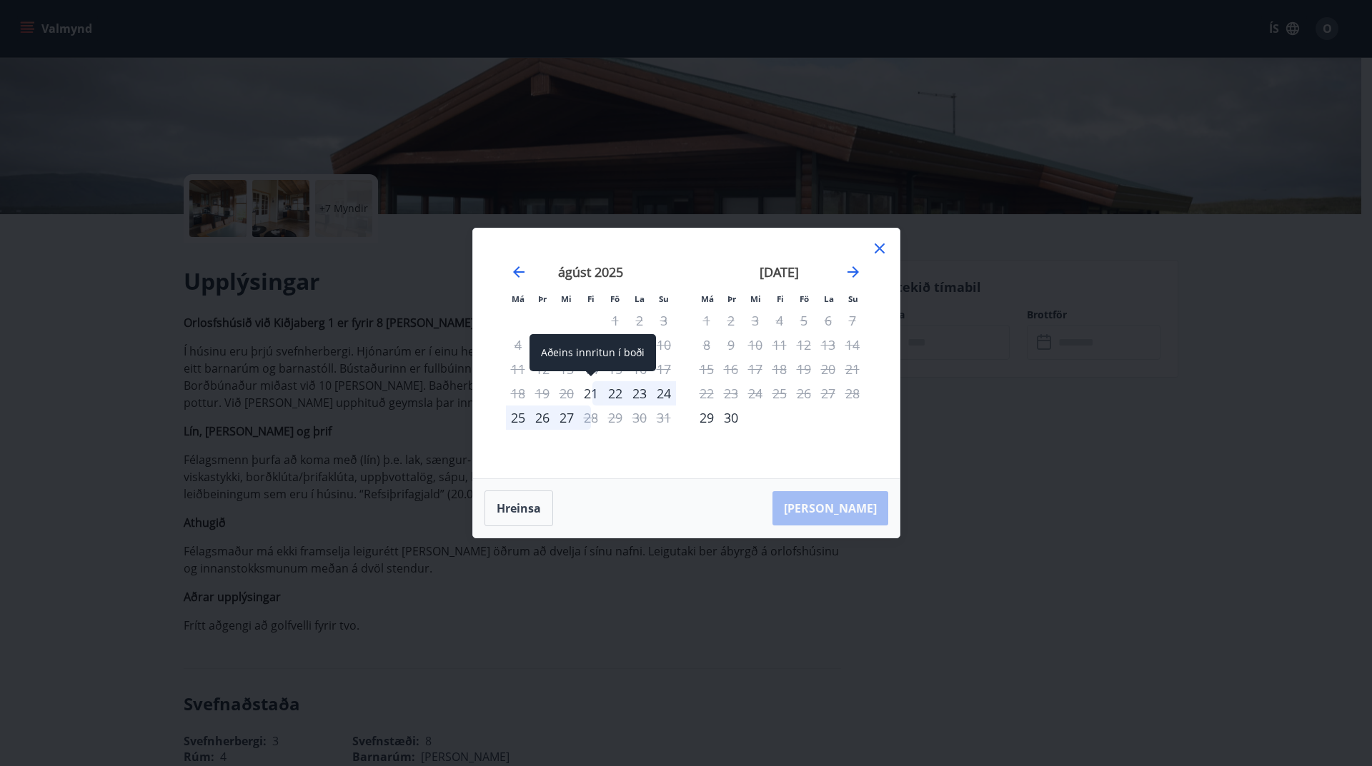
click at [594, 398] on div "21" at bounding box center [591, 393] width 24 height 24
click at [662, 396] on div "24" at bounding box center [663, 393] width 24 height 24
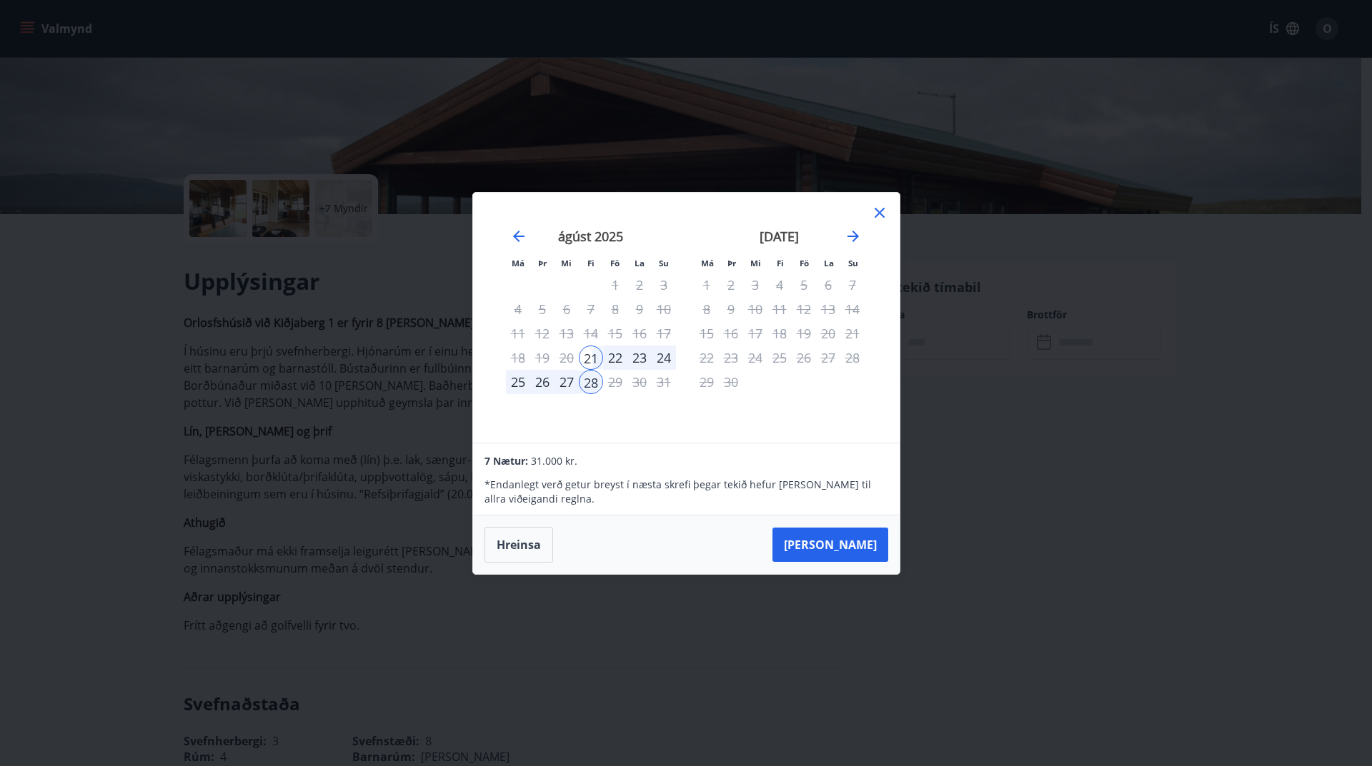
click at [883, 209] on icon at bounding box center [879, 213] width 10 height 10
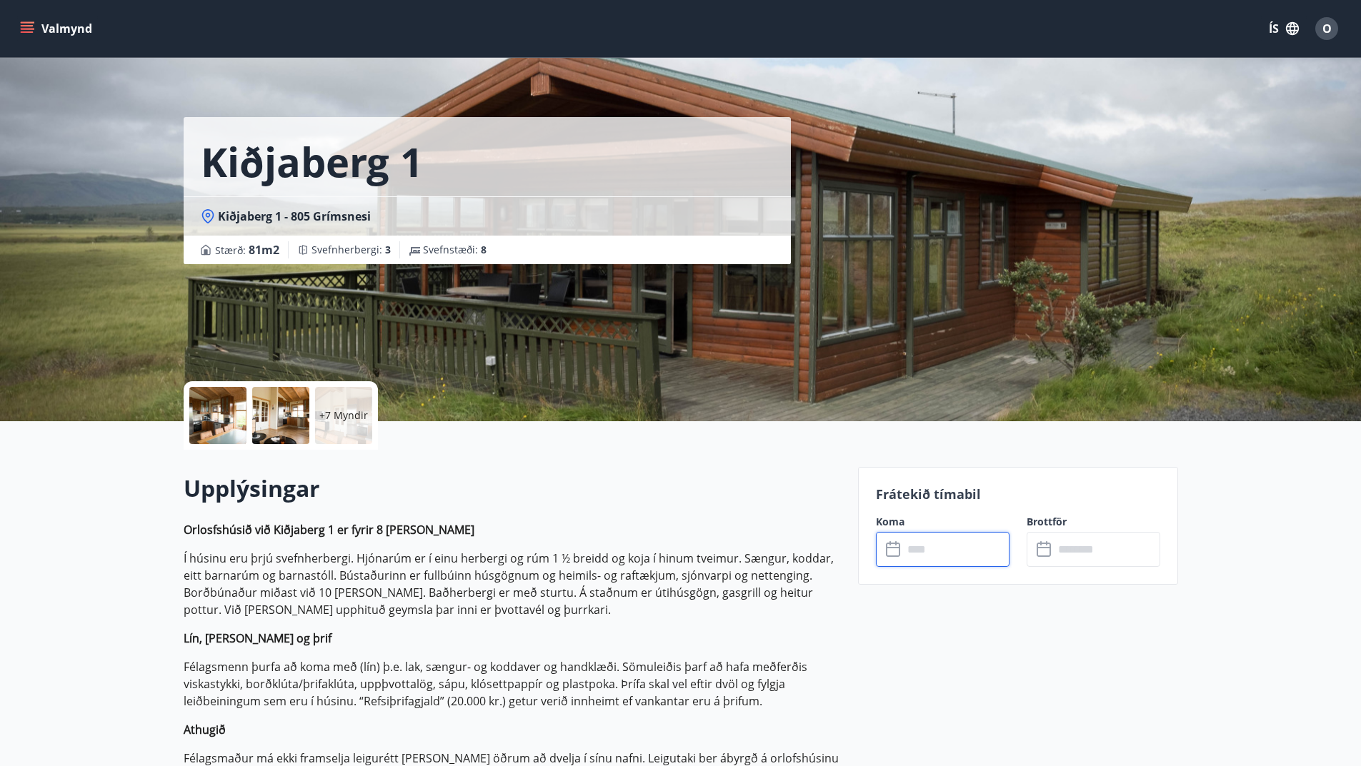
scroll to position [0, 0]
